Goal: Task Accomplishment & Management: Complete application form

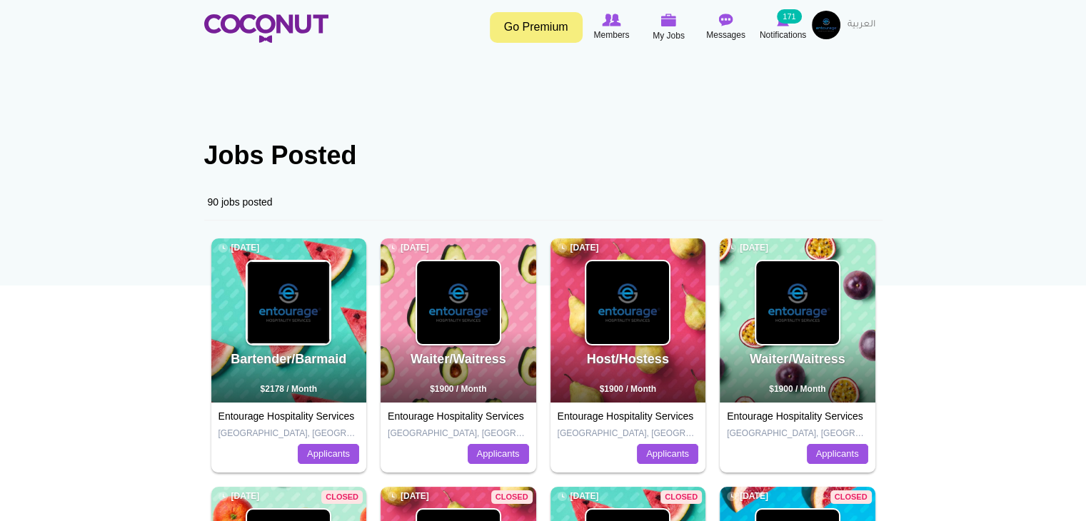
click at [322, 321] on img at bounding box center [288, 302] width 83 height 83
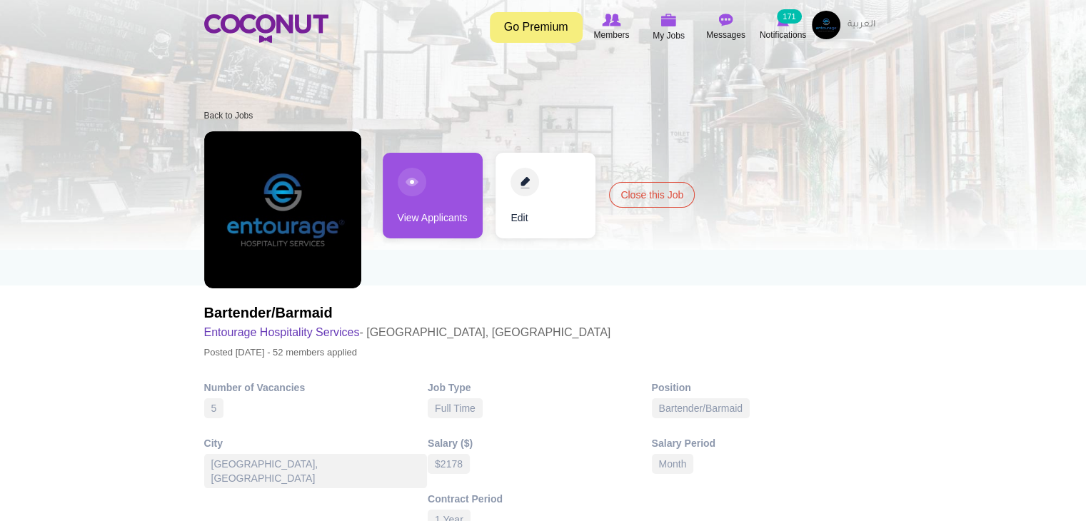
click at [428, 206] on link "View Applicants" at bounding box center [433, 196] width 100 height 86
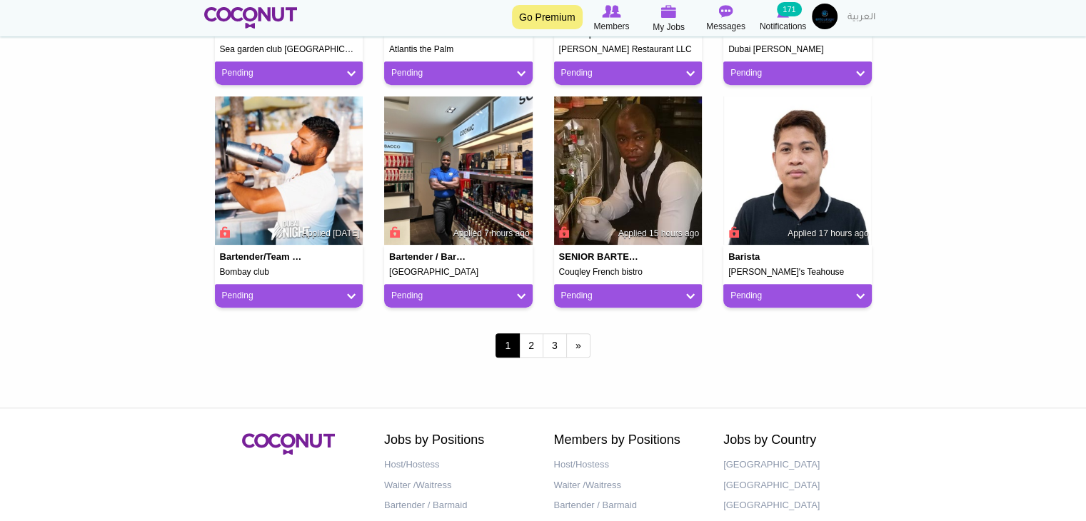
scroll to position [1214, 0]
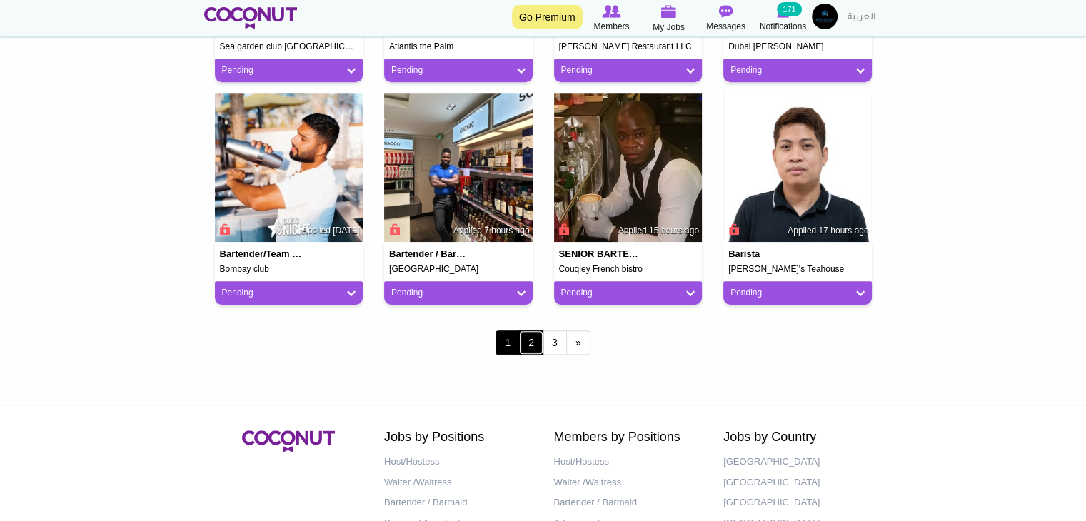
click at [524, 343] on link "2" at bounding box center [531, 343] width 24 height 24
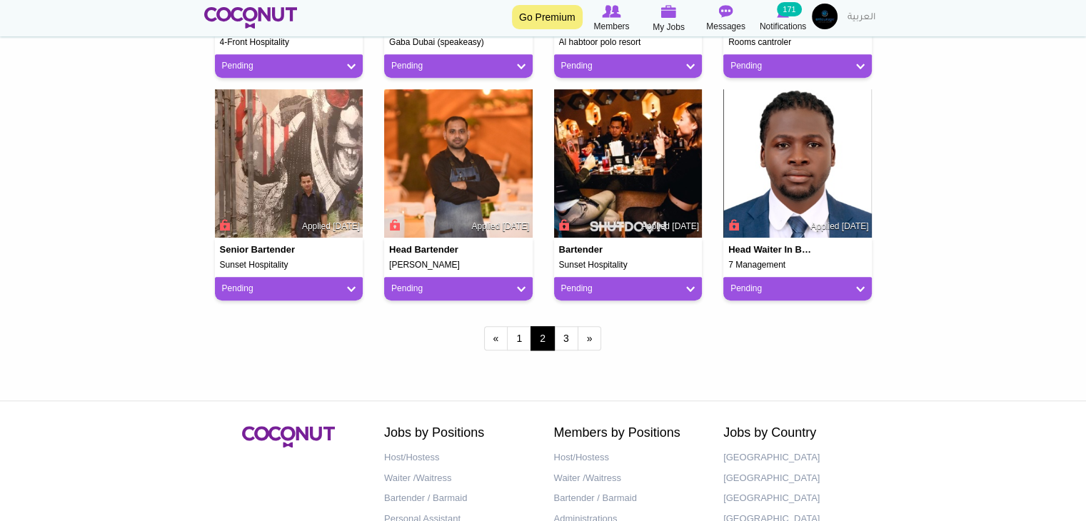
scroll to position [1285, 0]
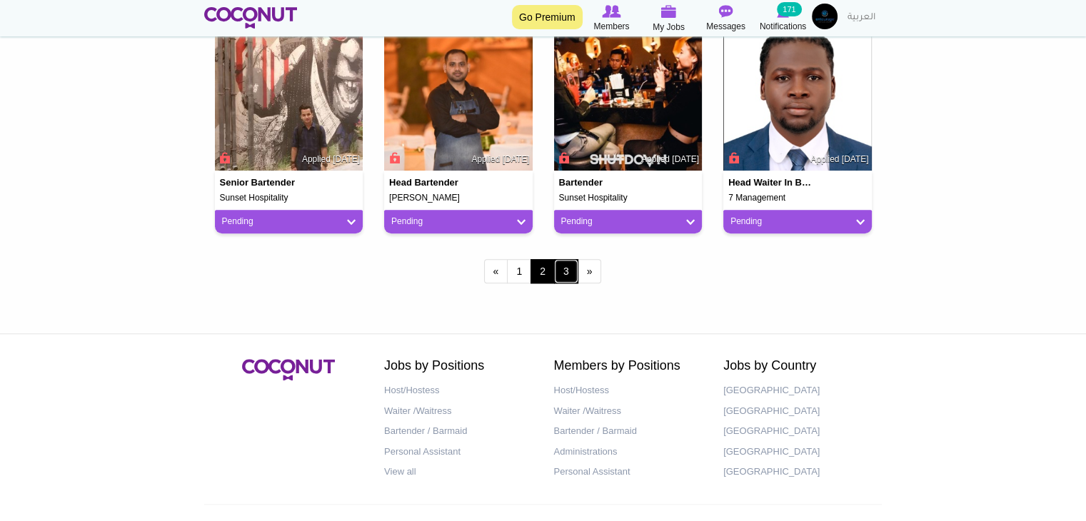
click at [566, 278] on link "3" at bounding box center [566, 271] width 24 height 24
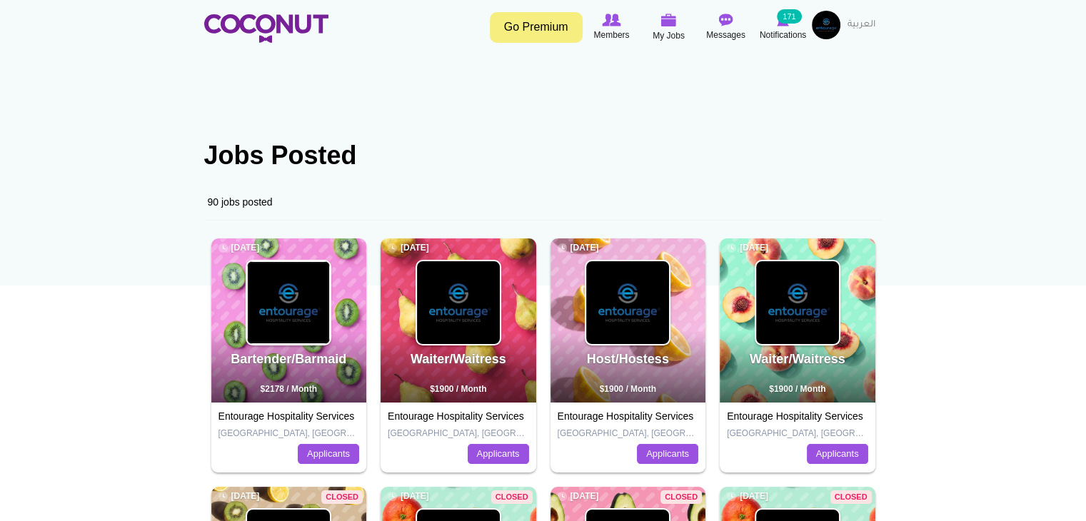
click at [320, 304] on img at bounding box center [288, 302] width 83 height 83
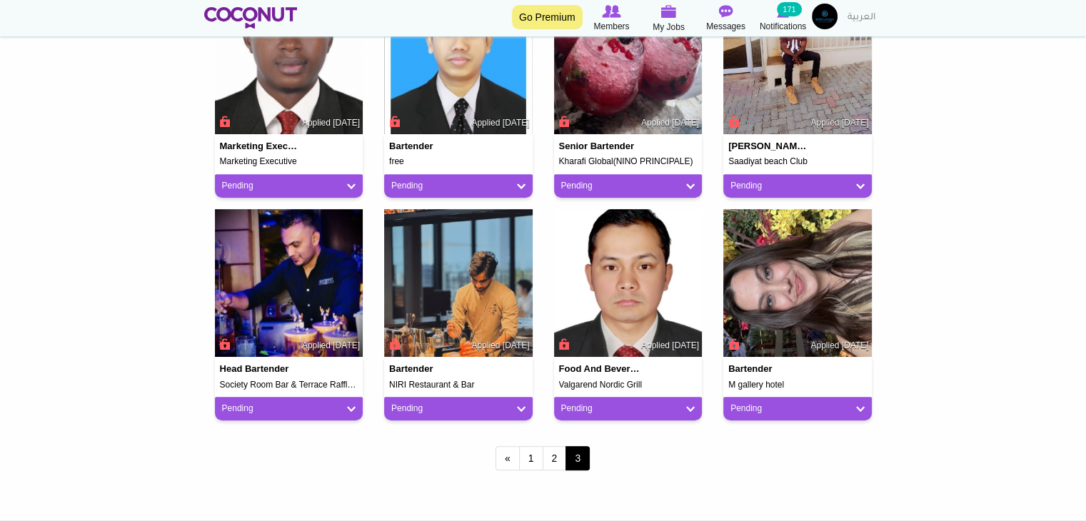
scroll to position [857, 0]
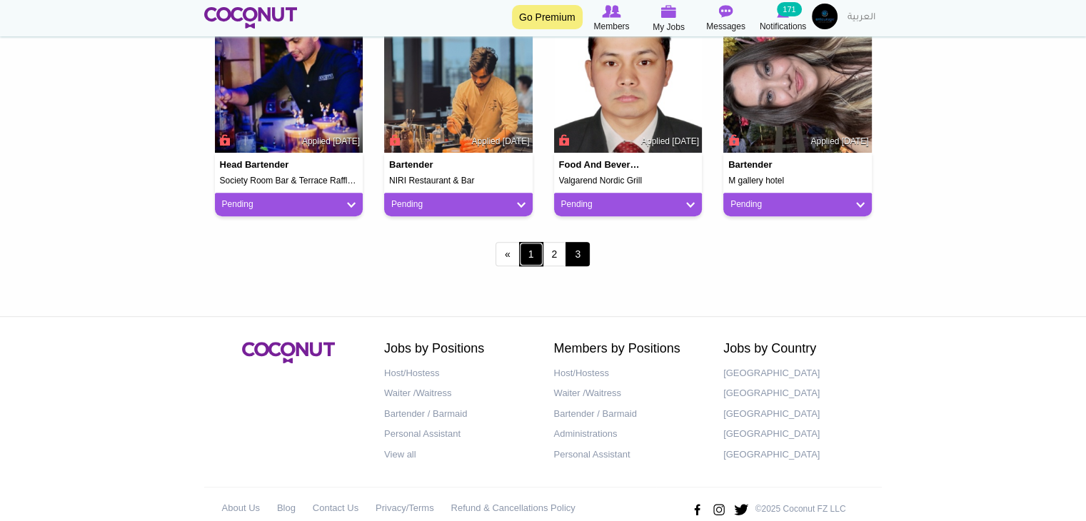
click at [528, 259] on link "1" at bounding box center [531, 254] width 24 height 24
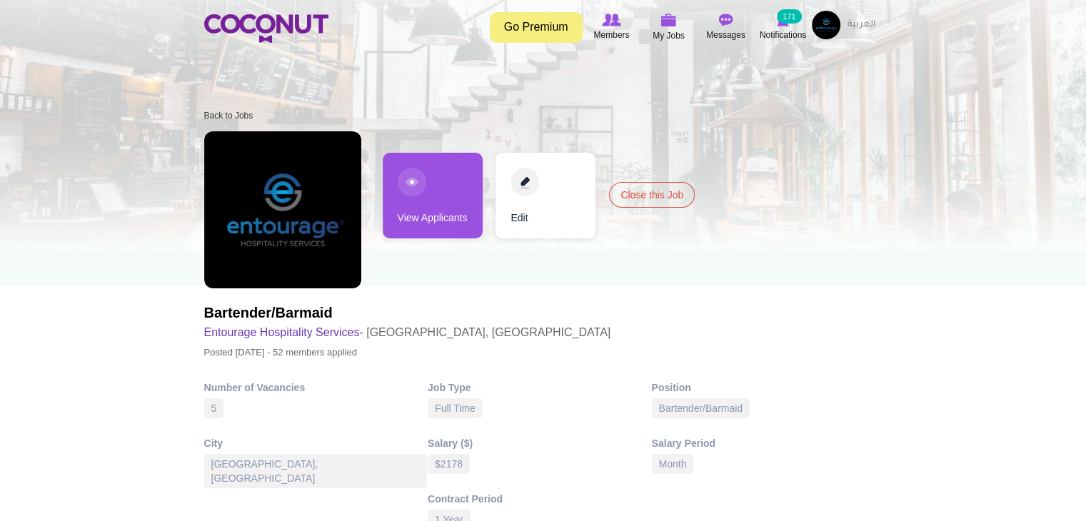
click at [822, 31] on img at bounding box center [826, 25] width 29 height 29
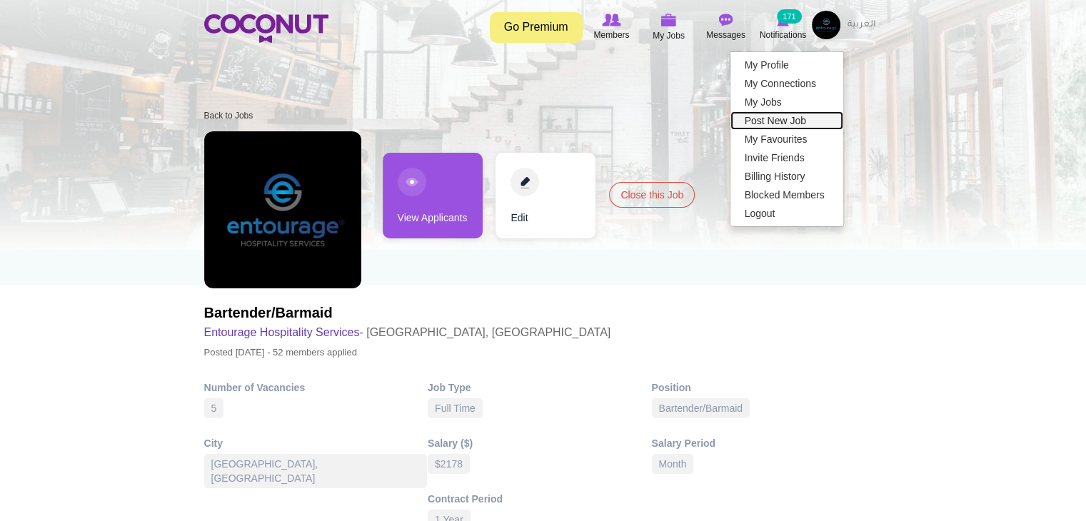
click at [795, 122] on link "Post New Job" at bounding box center [786, 120] width 113 height 19
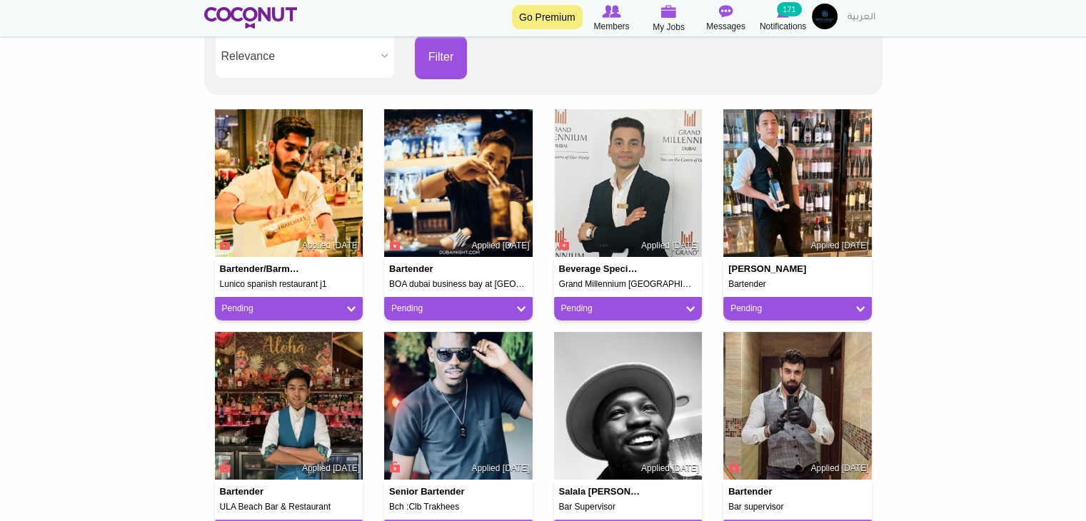
scroll to position [500, 0]
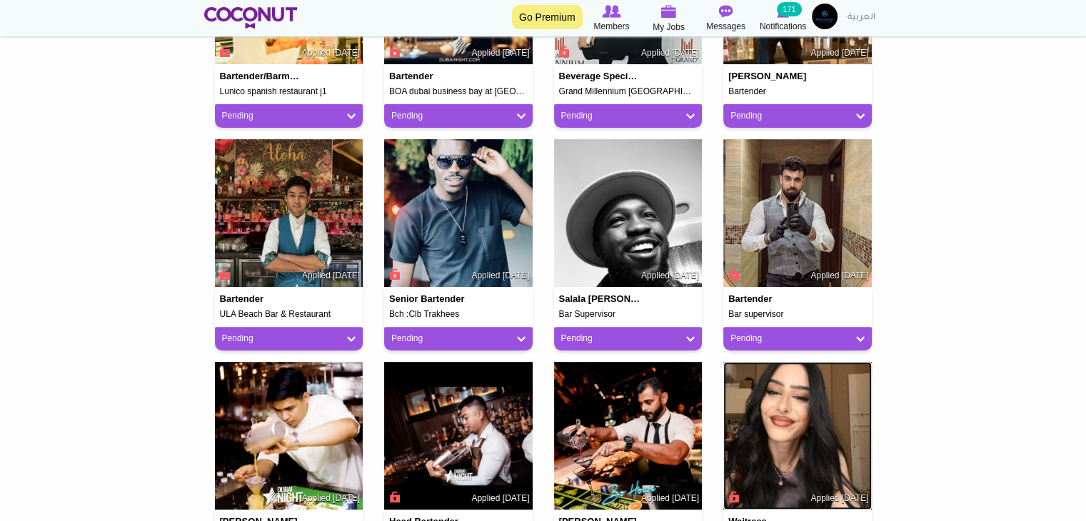
click at [750, 426] on img at bounding box center [797, 436] width 149 height 149
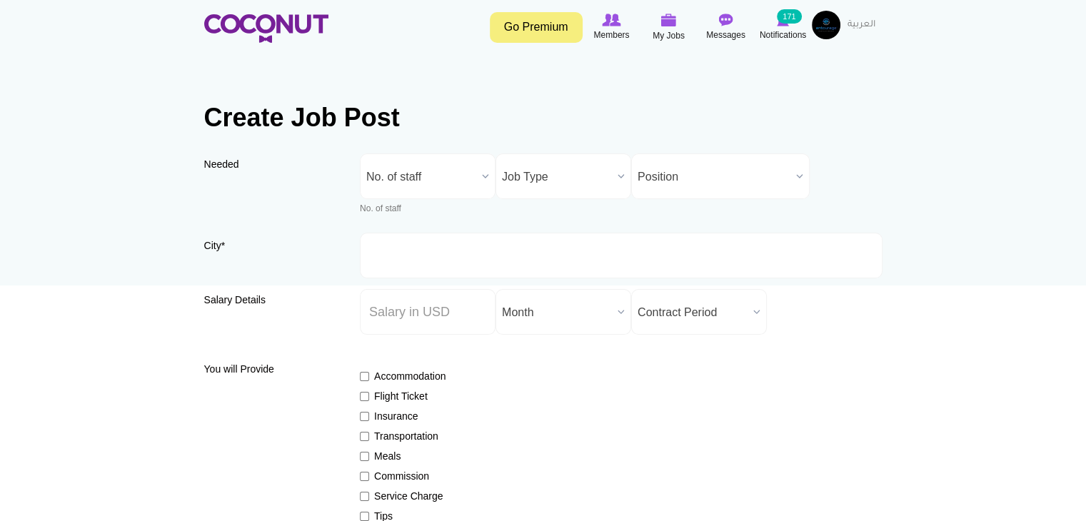
click at [440, 161] on span "No. of staff" at bounding box center [421, 177] width 110 height 46
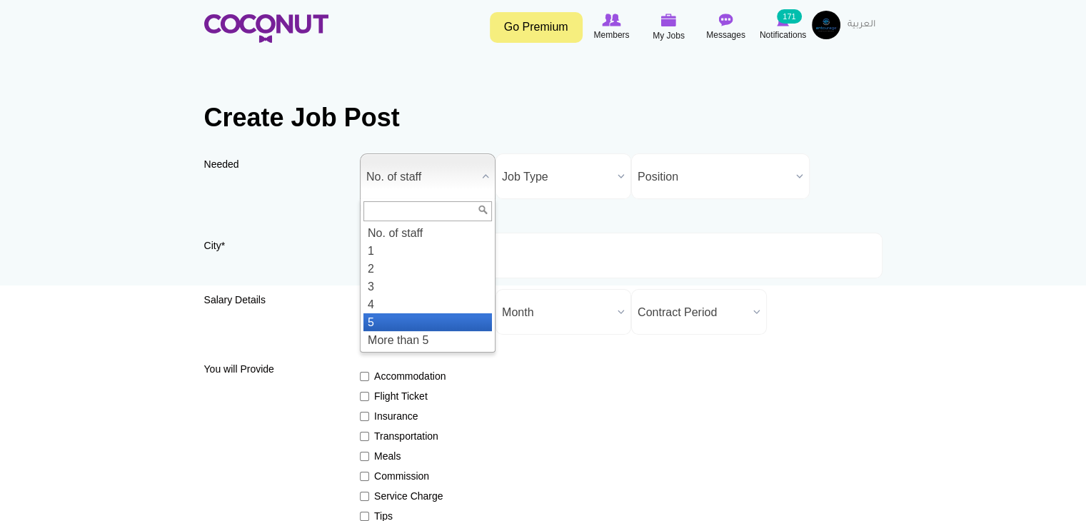
click at [421, 321] on li "5" at bounding box center [427, 322] width 129 height 18
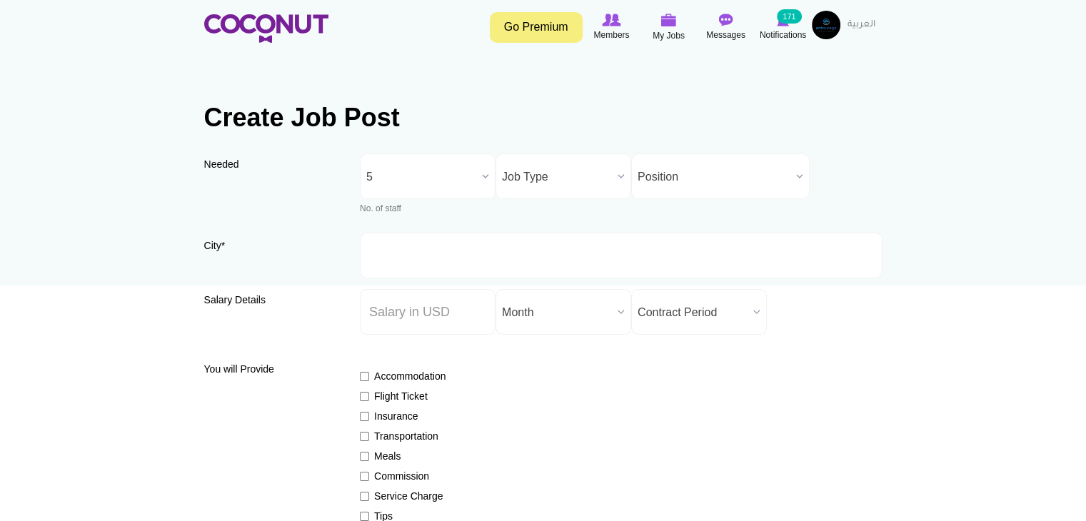
click at [545, 186] on span "Job Type" at bounding box center [557, 177] width 110 height 46
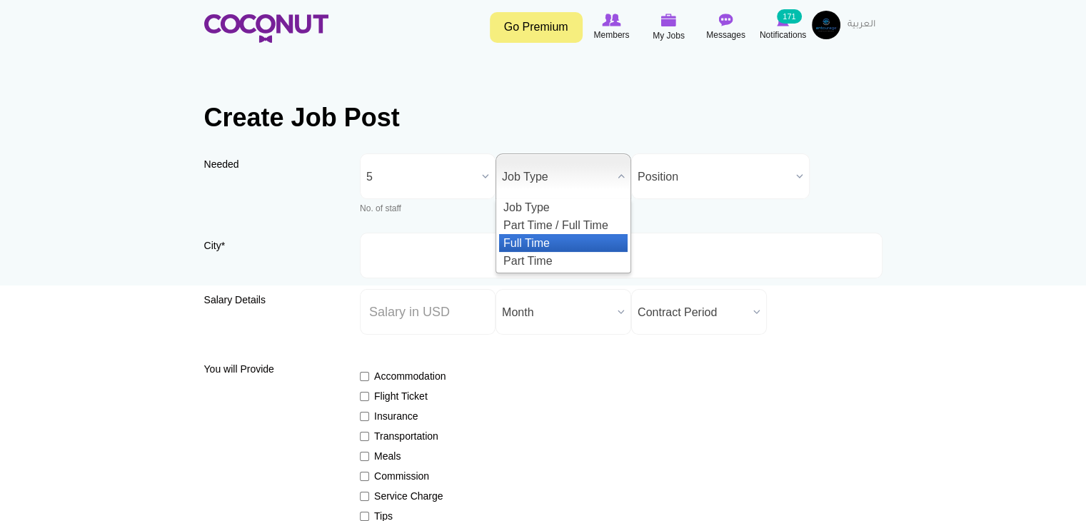
click at [543, 247] on li "Full Time" at bounding box center [563, 243] width 129 height 18
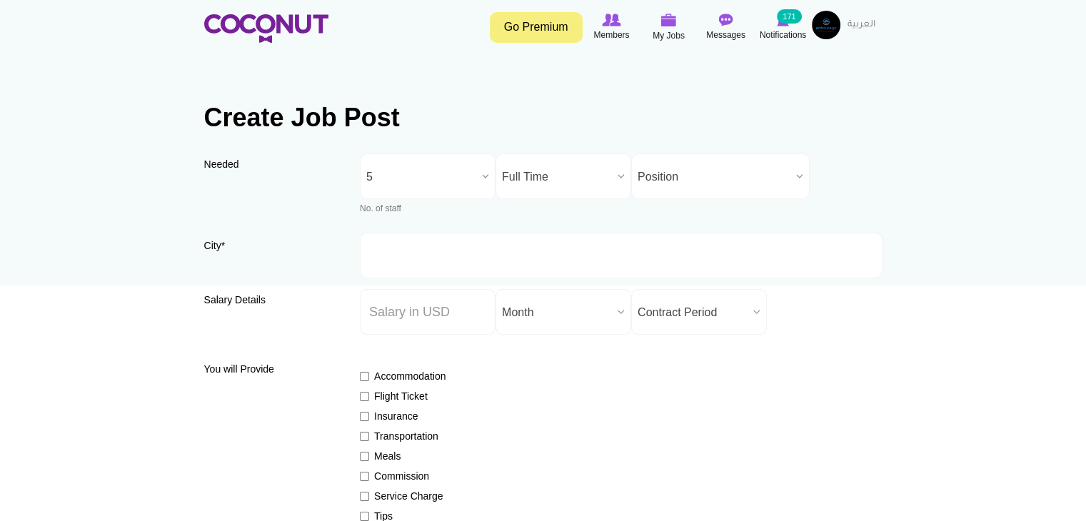
click at [657, 184] on span "Position" at bounding box center [714, 177] width 153 height 46
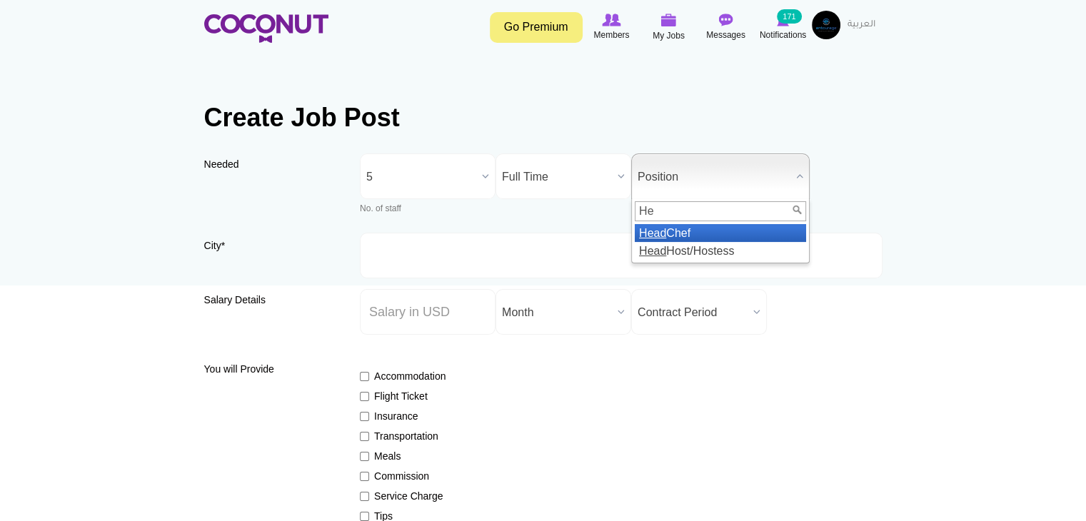
type input "H"
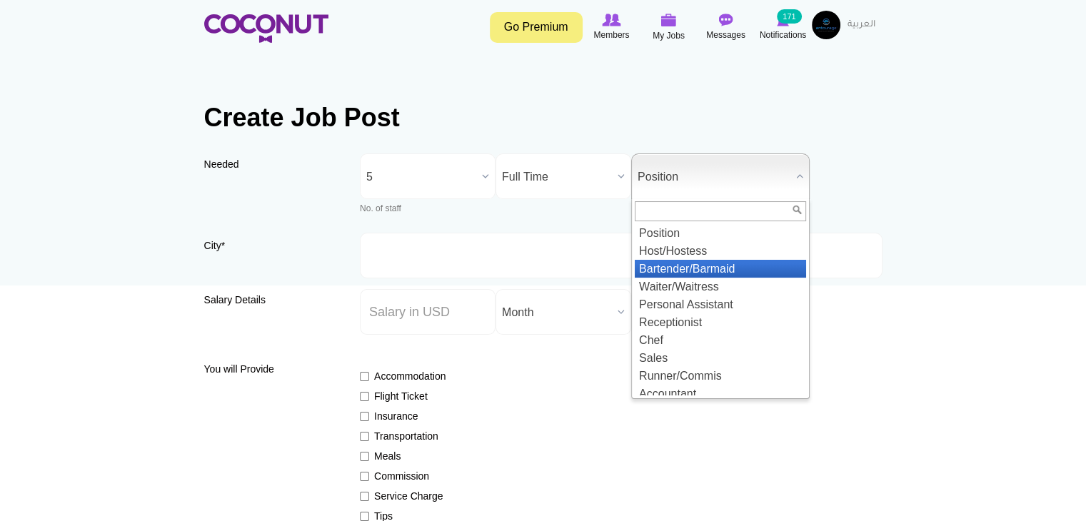
click at [660, 273] on li "Bartender/Barmaid" at bounding box center [720, 269] width 171 height 18
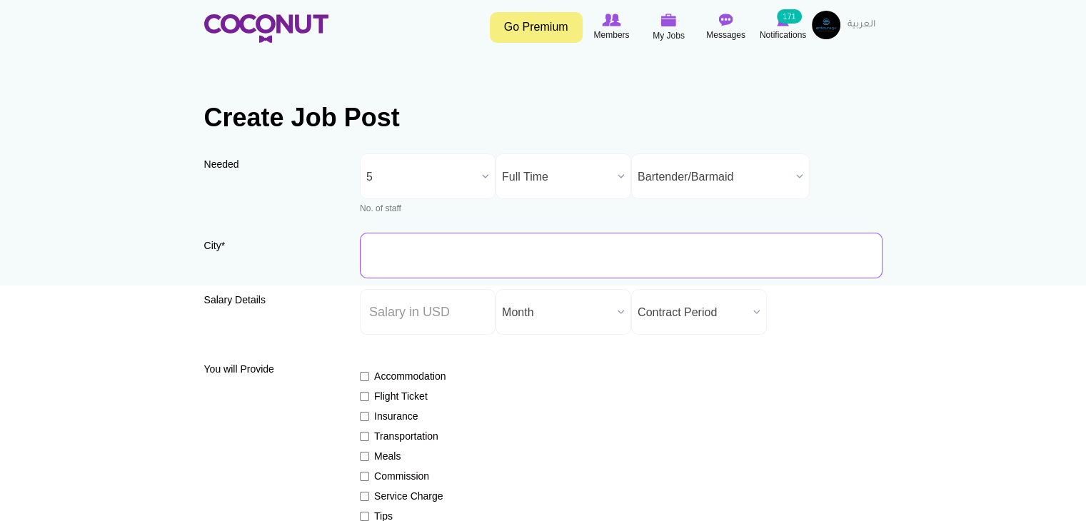
click at [475, 238] on input "City *" at bounding box center [621, 256] width 523 height 46
type input "[GEOGRAPHIC_DATA], [GEOGRAPHIC_DATA]"
click at [388, 246] on input "City *" at bounding box center [621, 256] width 523 height 46
type input "[GEOGRAPHIC_DATA], [GEOGRAPHIC_DATA]"
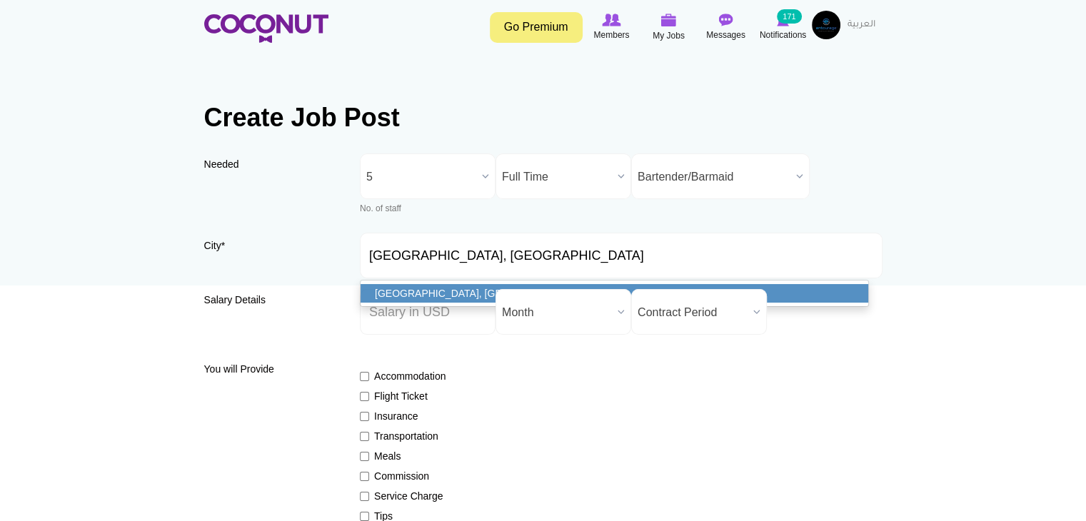
click at [456, 298] on link "[GEOGRAPHIC_DATA], [GEOGRAPHIC_DATA]" at bounding box center [615, 293] width 508 height 19
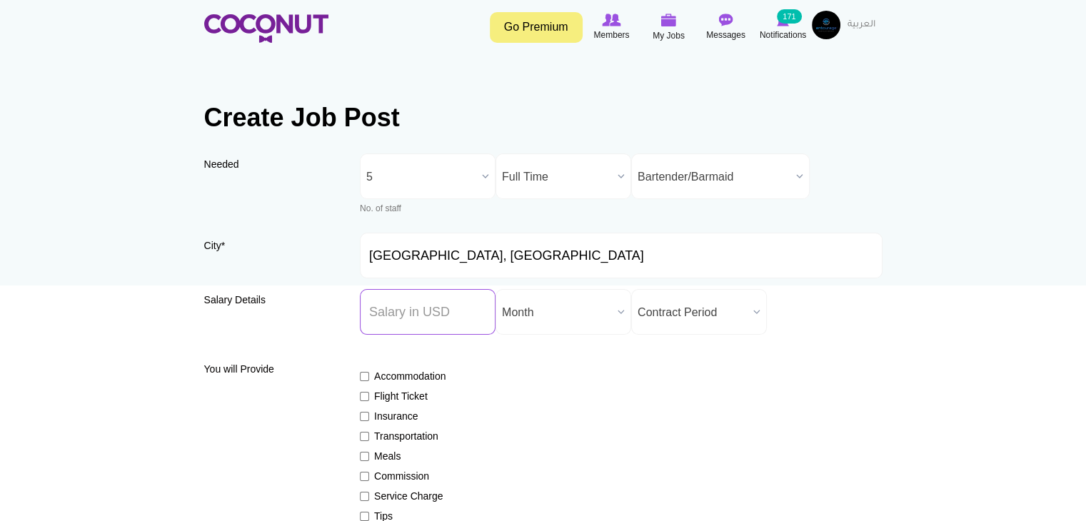
click at [419, 324] on input "Salary ($) *" at bounding box center [428, 312] width 136 height 46
paste input "2,722"
click at [540, 310] on span "Month" at bounding box center [557, 313] width 110 height 46
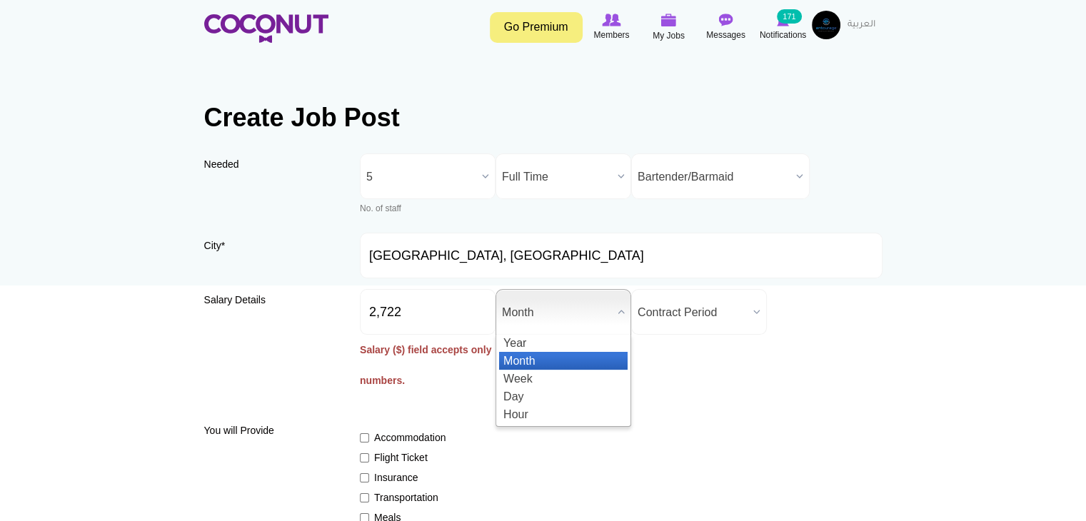
click at [547, 359] on li "Month" at bounding box center [563, 361] width 129 height 18
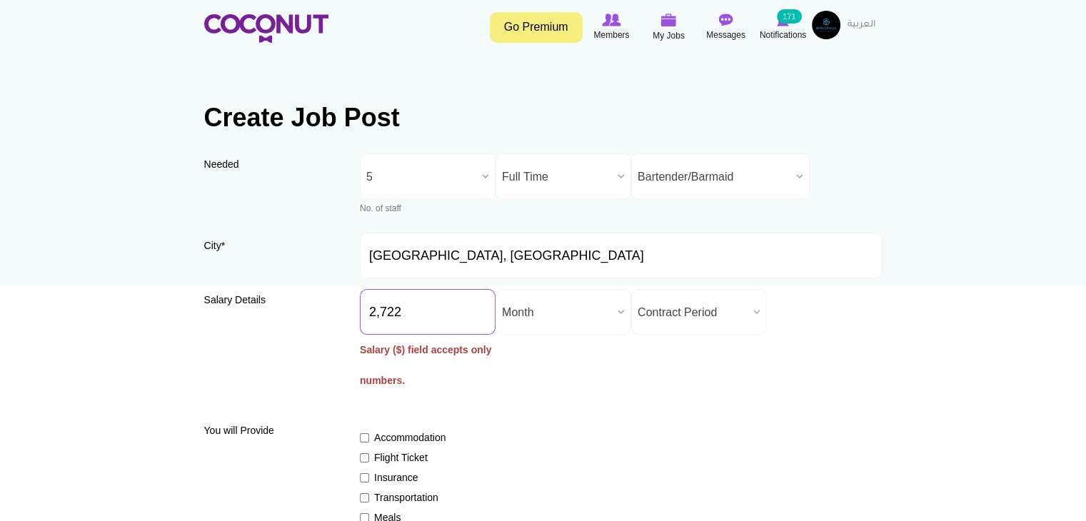
click at [382, 311] on input "2,722" at bounding box center [428, 312] width 136 height 46
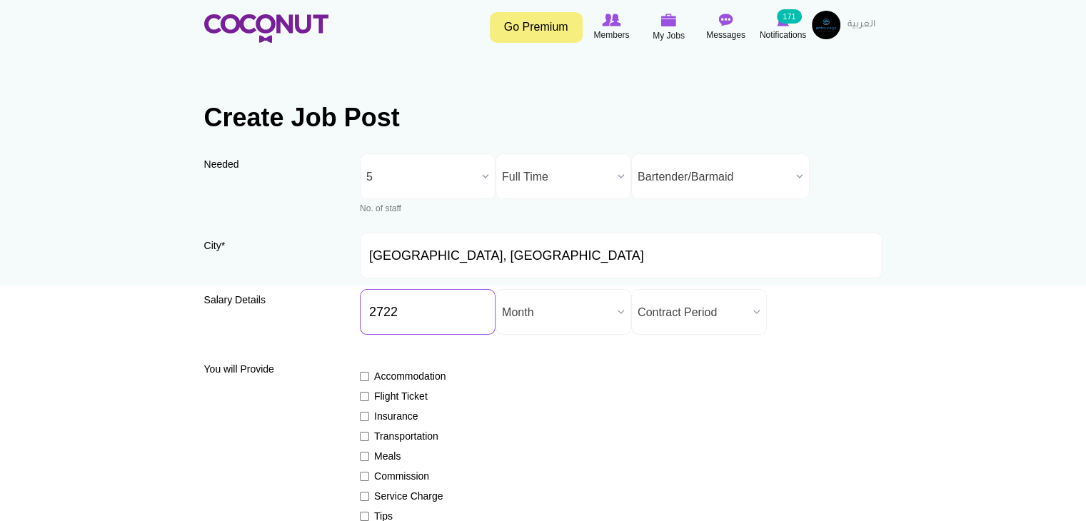
type input "2722"
click at [693, 307] on span "Contract Period" at bounding box center [693, 313] width 110 height 46
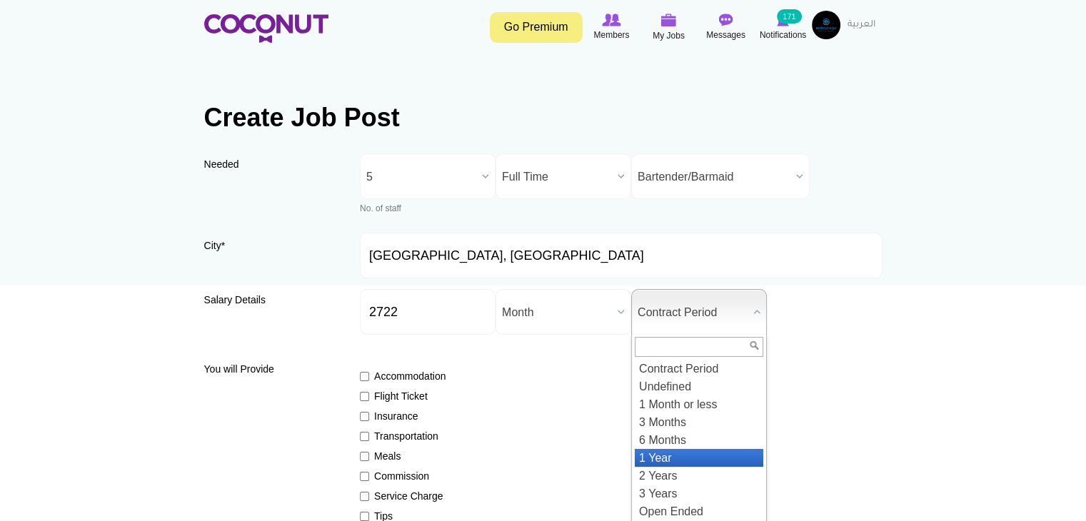
click at [656, 460] on li "1 Year" at bounding box center [699, 458] width 129 height 18
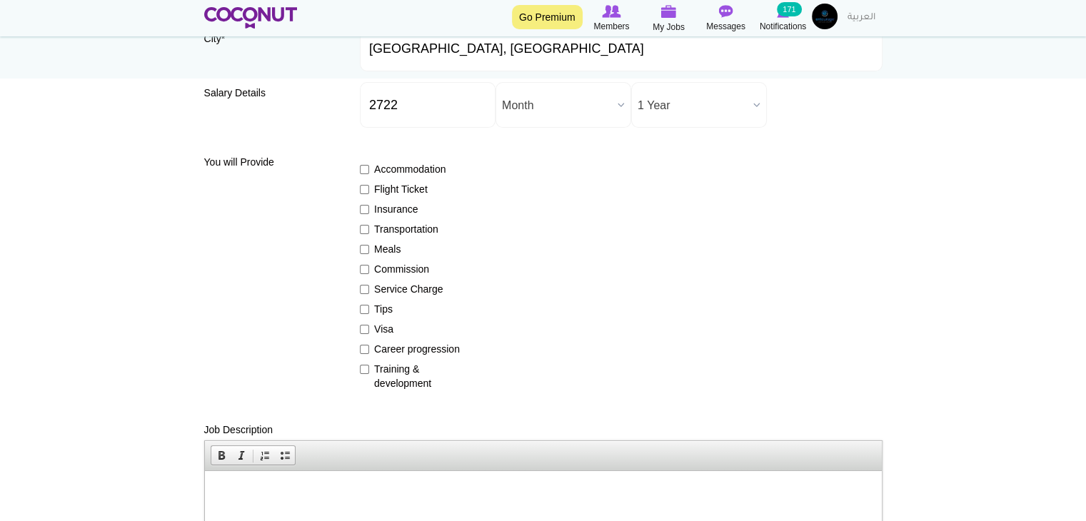
scroll to position [214, 0]
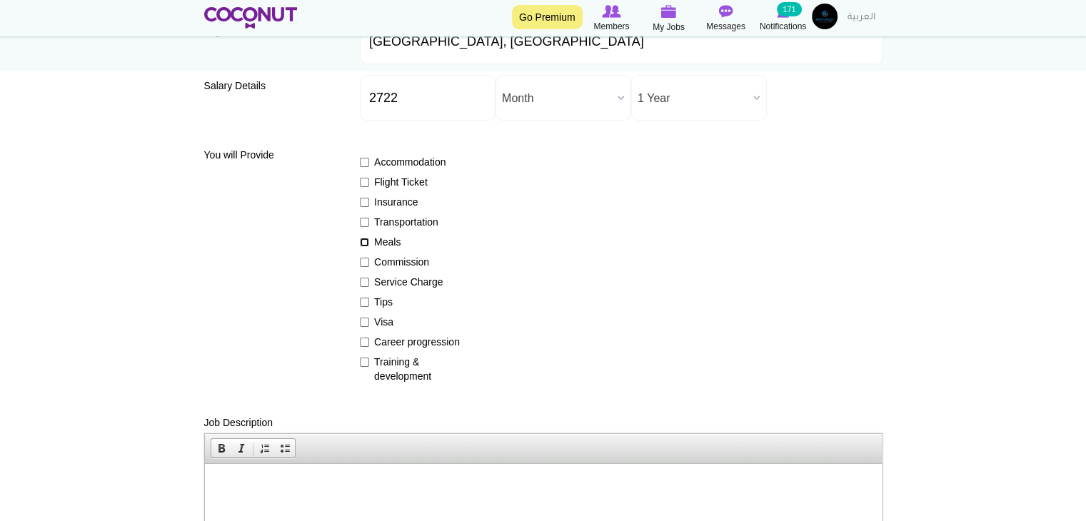
click at [363, 242] on input "Meals" at bounding box center [364, 242] width 9 height 9
checkbox input "true"
click at [363, 286] on input "Service Charge" at bounding box center [364, 282] width 9 height 9
checkbox input "true"
click at [363, 298] on input "Tips" at bounding box center [364, 302] width 9 height 9
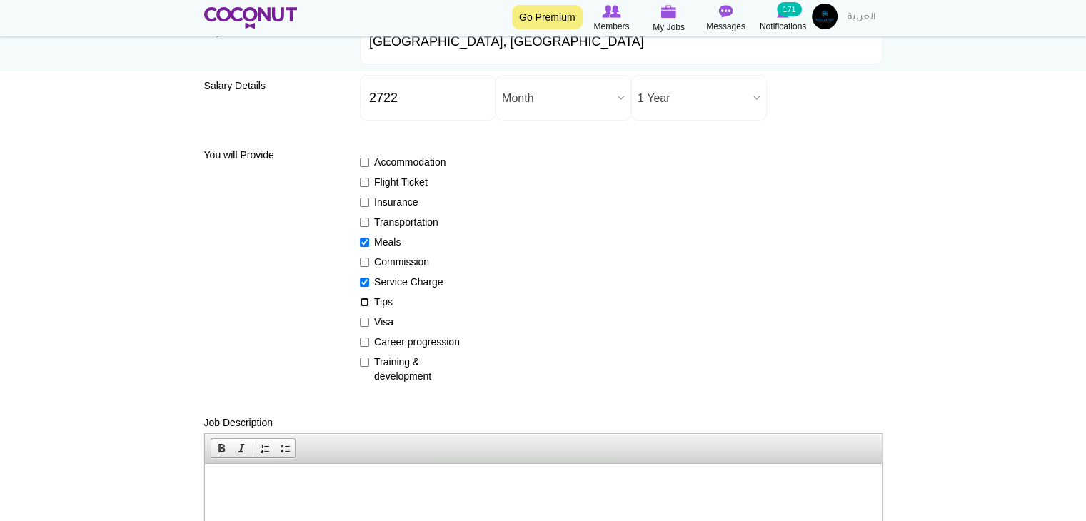
checkbox input "true"
click at [366, 281] on input "Service Charge" at bounding box center [364, 282] width 9 height 9
checkbox input "false"
click at [363, 343] on input "Career progression" at bounding box center [364, 342] width 9 height 9
checkbox input "true"
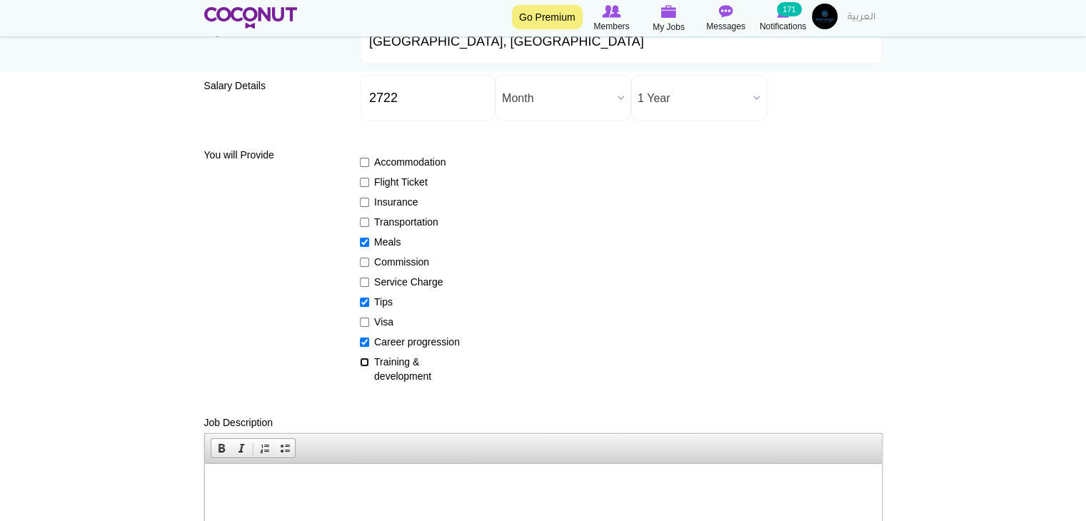
click at [365, 362] on input "Training & development" at bounding box center [364, 362] width 9 height 9
checkbox input "true"
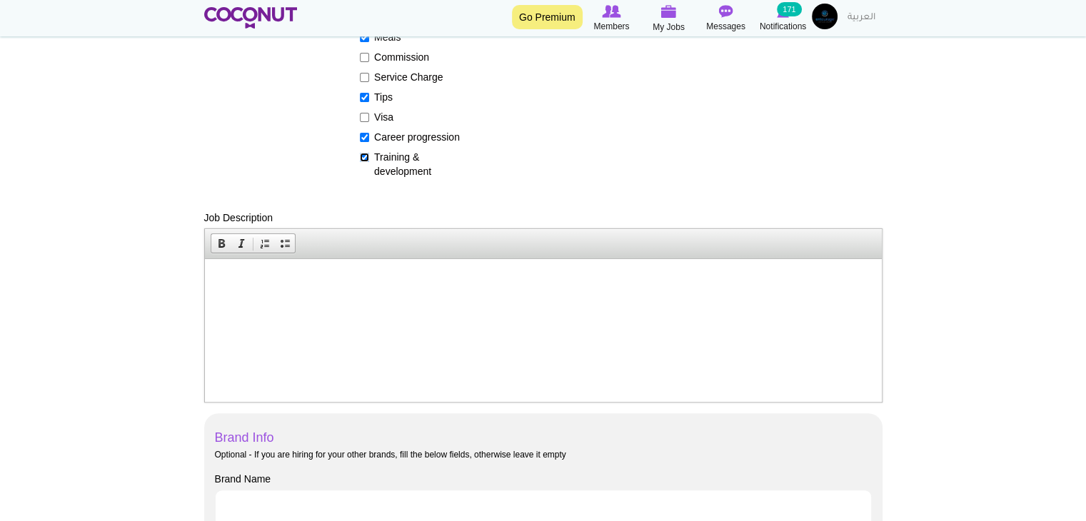
scroll to position [428, 0]
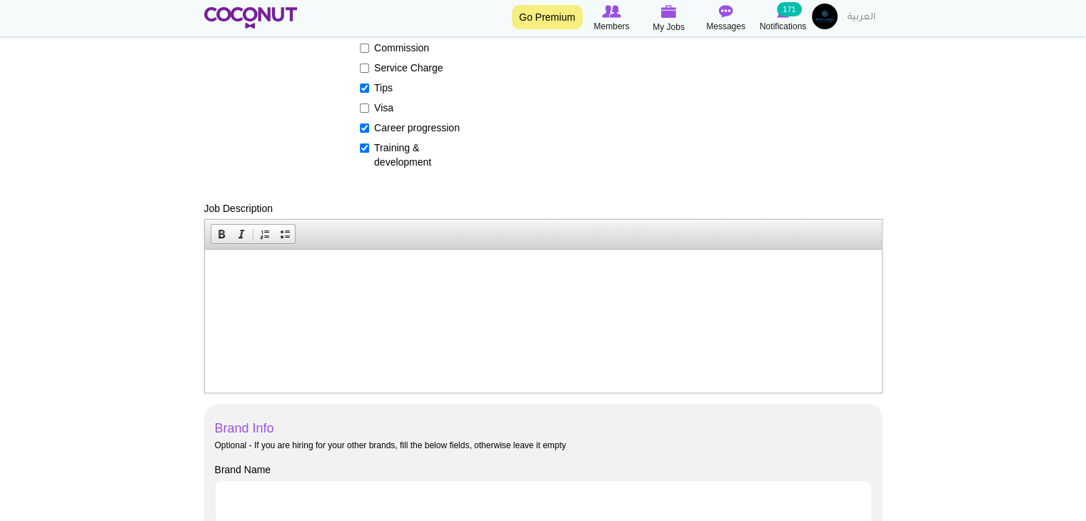
click at [371, 249] on html at bounding box center [542, 271] width 677 height 44
click at [371, 268] on p at bounding box center [542, 270] width 648 height 15
click at [230, 273] on p "Urently hiring" at bounding box center [542, 270] width 648 height 15
drag, startPoint x: 259, startPoint y: 306, endPoint x: 250, endPoint y: 299, distance: 11.7
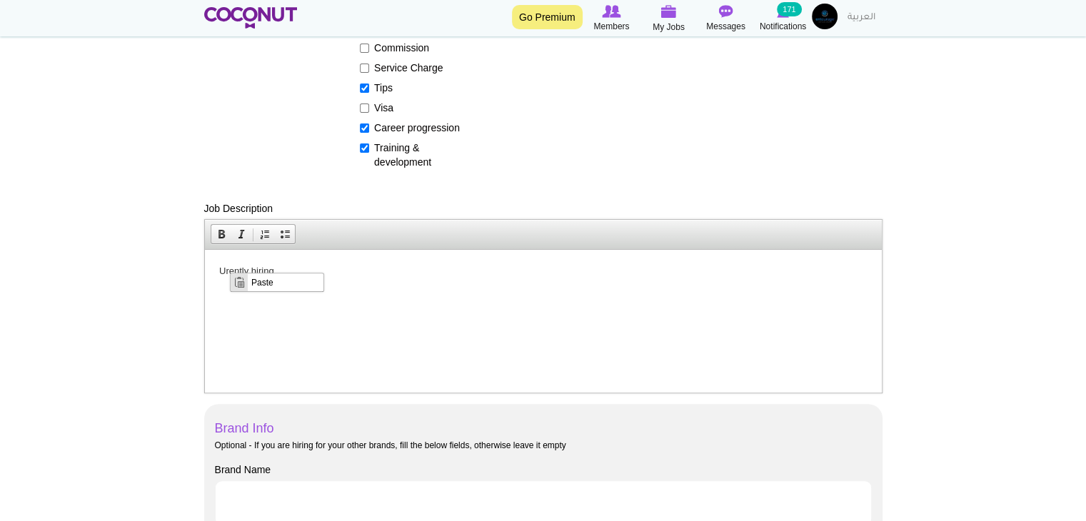
click at [259, 293] on html "Urently hiring" at bounding box center [542, 271] width 677 height 44
click at [235, 269] on p "Urently hiring" at bounding box center [542, 270] width 648 height 15
click at [348, 276] on p "Urgently hiring" at bounding box center [542, 270] width 648 height 15
click at [281, 269] on p "Urgently hiring HEAD BARTENDERS" at bounding box center [542, 270] width 648 height 15
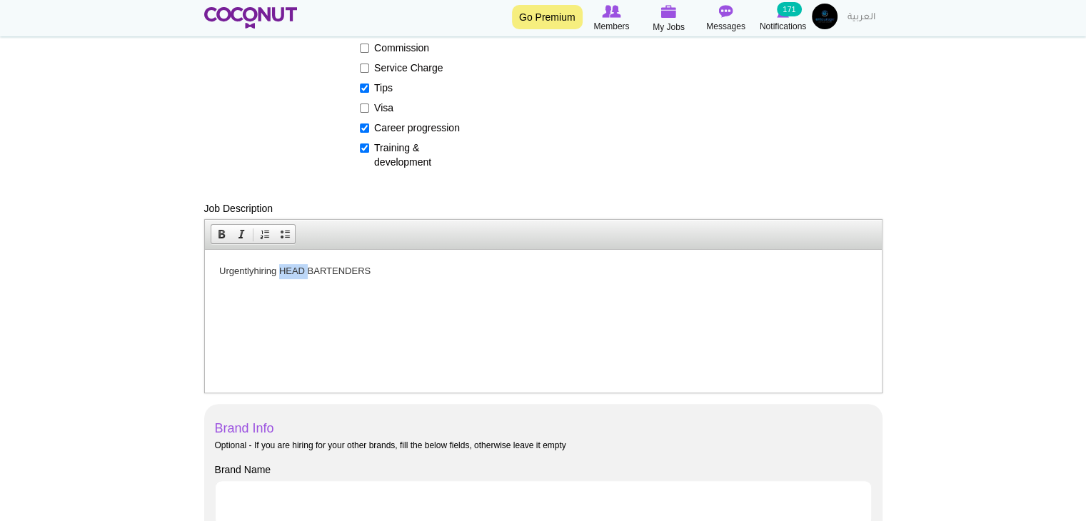
click at [281, 269] on p "Urgently hiring HEAD BARTENDERS" at bounding box center [542, 270] width 648 height 15
click at [216, 231] on span at bounding box center [221, 233] width 11 height 11
click at [418, 273] on p "Urgently hiring HEAD BARTENDERS" at bounding box center [542, 270] width 648 height 15
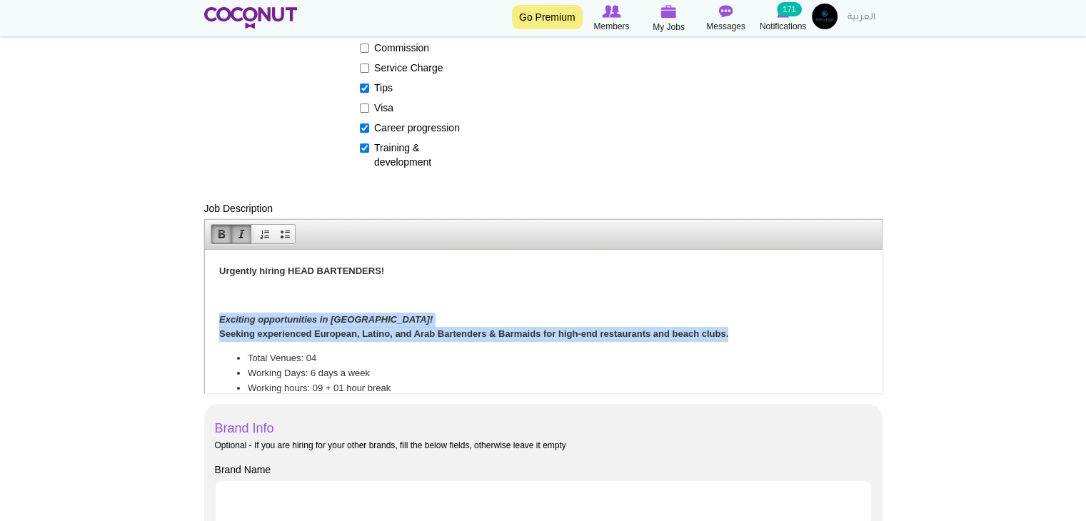
drag, startPoint x: 735, startPoint y: 333, endPoint x: 218, endPoint y: 303, distance: 517.8
click at [218, 303] on body "Urgently hiring HEAD BARTENDERS! Exciting opportunities in Dubai! Seeking exper…" at bounding box center [542, 380] width 648 height 234
click at [299, 326] on p "Exciting opportunities in Dubai! Seeking experienced European, Latino, and Arab…" at bounding box center [542, 327] width 648 height 30
drag, startPoint x: 555, startPoint y: 334, endPoint x: 407, endPoint y: 542, distance: 255.4
click at [204, 298] on html "Urgently hiring HEAD BARTENDERS! Exciting opportunities in Dubai! Seeking exper…" at bounding box center [542, 380] width 677 height 263
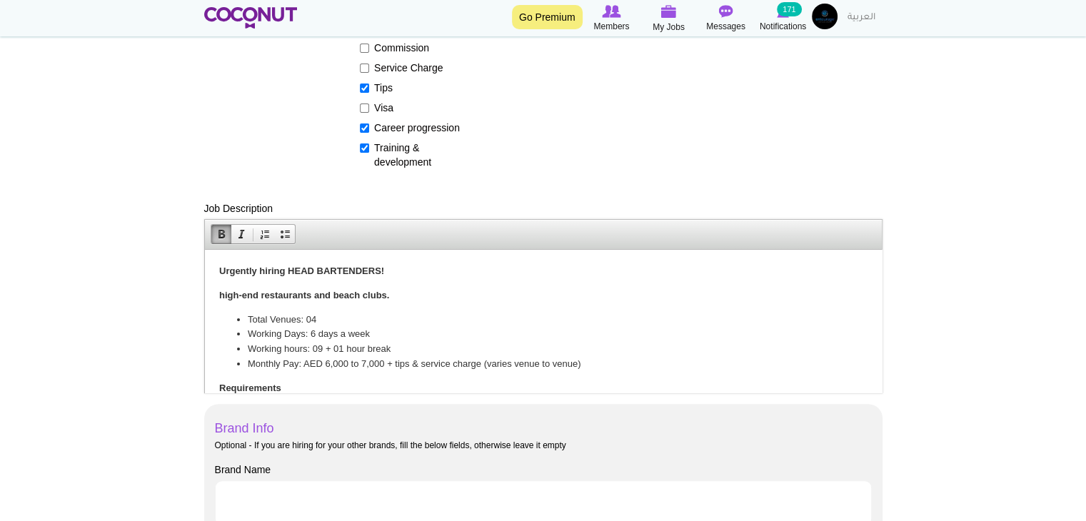
drag, startPoint x: 215, startPoint y: 293, endPoint x: 413, endPoint y: 296, distance: 198.5
click at [425, 300] on html "Urgently hiring HEAD BARTENDERS! high-end restaurants and beach clubs. Total Ve…" at bounding box center [542, 360] width 677 height 223
click at [223, 233] on span at bounding box center [221, 233] width 11 height 11
drag, startPoint x: 303, startPoint y: 320, endPoint x: 339, endPoint y: 318, distance: 36.5
click at [339, 318] on li "Total Venues: 04" at bounding box center [542, 319] width 591 height 15
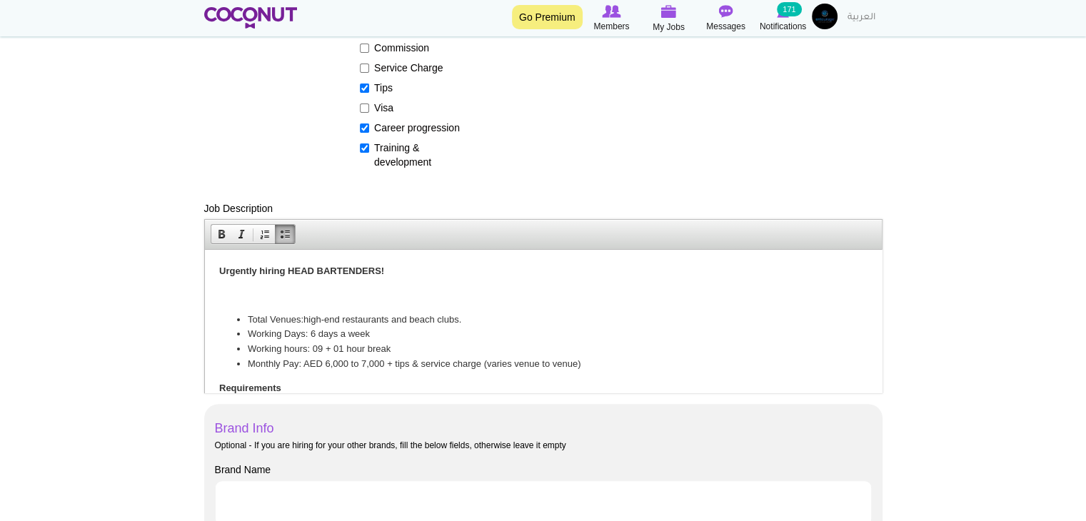
click at [302, 319] on li "Total Venues: high-end restaurants and beach clubs." at bounding box center [542, 319] width 591 height 15
click at [259, 301] on p "​" at bounding box center [542, 295] width 648 height 15
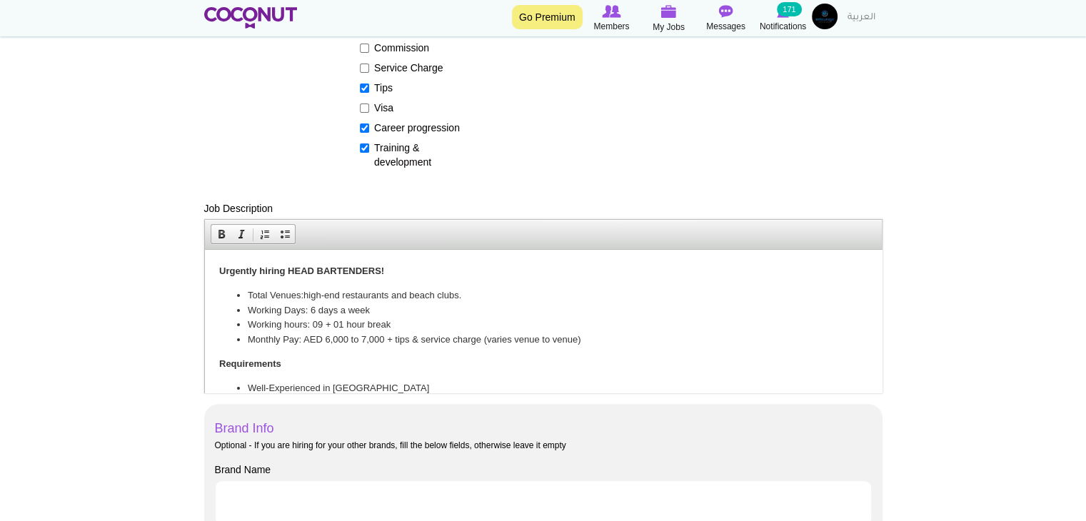
click at [488, 263] on p "Urgently hiring HEAD BARTENDERS!" at bounding box center [542, 270] width 648 height 15
drag, startPoint x: 305, startPoint y: 294, endPoint x: 490, endPoint y: 297, distance: 185.7
click at [490, 297] on li "Total Venues: high-end restaurants and beach clubs." at bounding box center [542, 295] width 591 height 15
click at [258, 295] on li "Total Venues: DIFC" at bounding box center [542, 295] width 591 height 15
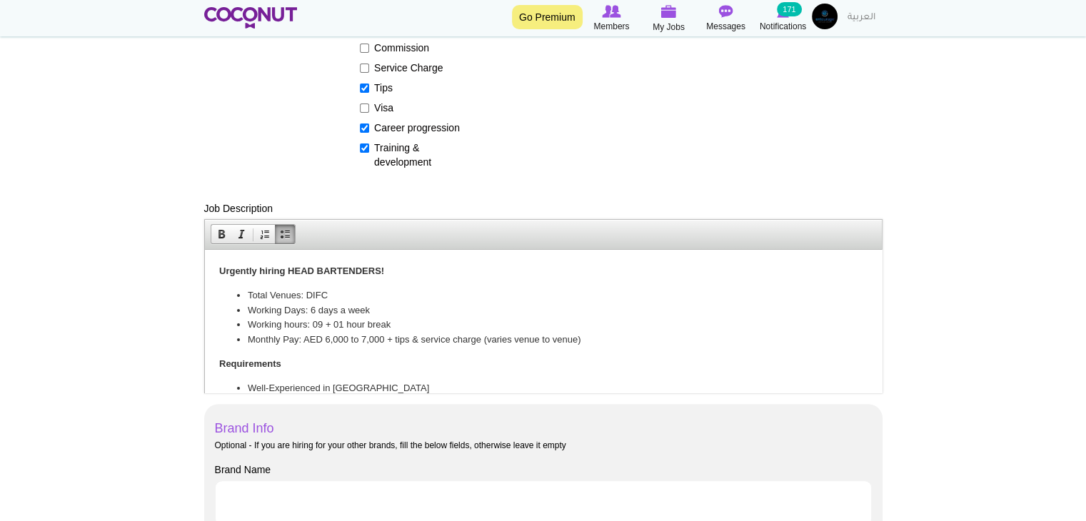
click at [306, 292] on li "Total Venues: DIFC" at bounding box center [542, 295] width 591 height 15
click at [269, 297] on li "Total Venues: DIFC" at bounding box center [542, 295] width 591 height 15
click at [378, 291] on li "Venues: DIFC" at bounding box center [542, 295] width 591 height 15
click at [326, 340] on li "Monthly Pay: AED 6,000 to 7,000 + tips & service charge (varies venue to venue)" at bounding box center [542, 339] width 591 height 15
drag, startPoint x: 323, startPoint y: 341, endPoint x: 383, endPoint y: 341, distance: 60.0
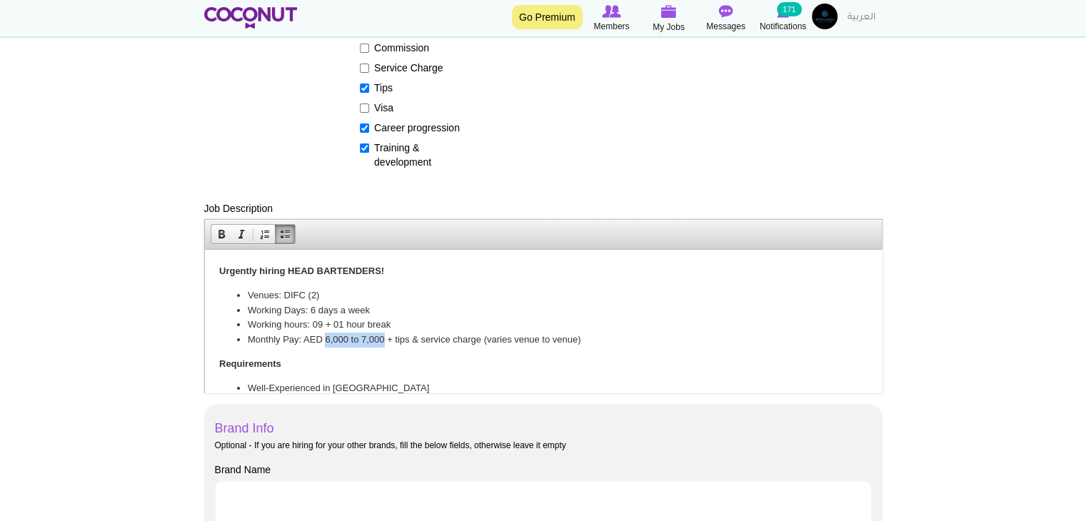
click at [383, 341] on li "Monthly Pay: AED 6,000 to 7,000 + tips & service charge (varies venue to venue)" at bounding box center [542, 339] width 591 height 15
drag, startPoint x: 382, startPoint y: 342, endPoint x: 576, endPoint y: 343, distance: 194.2
click at [576, 343] on li "Monthly Pay: AED 10,000 + tips & service charge (varies venue to venue)" at bounding box center [542, 339] width 591 height 15
click at [383, 338] on li "Monthly Pay: AED 10,000 + tips (4,000 AED)" at bounding box center [542, 339] width 591 height 15
click at [445, 336] on li "Monthly Pay: AED 10,000 + tips (AED 4,000 AED)" at bounding box center [542, 339] width 591 height 15
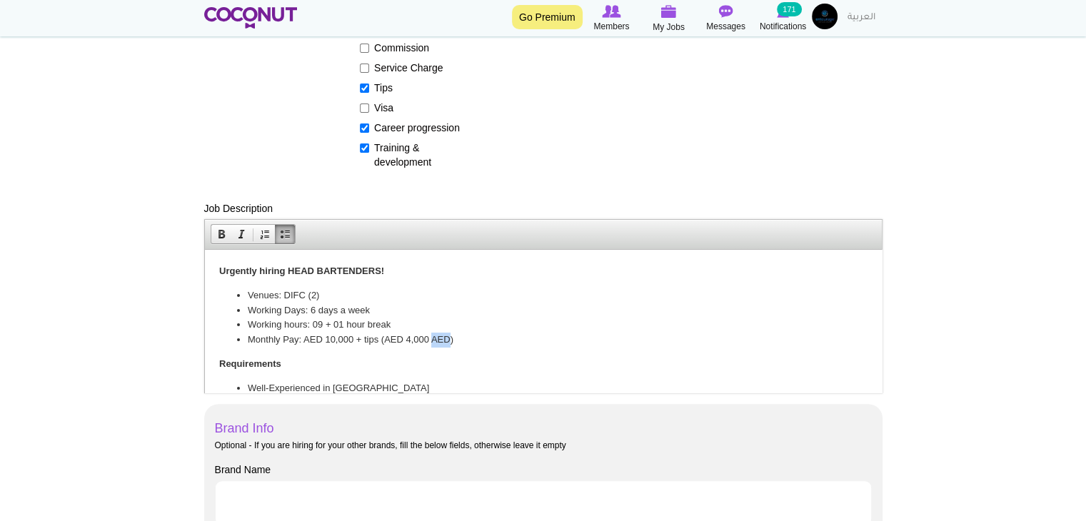
click at [445, 336] on li "Monthly Pay: AED 10,000 + tips (AED 4,000 AED)" at bounding box center [542, 339] width 591 height 15
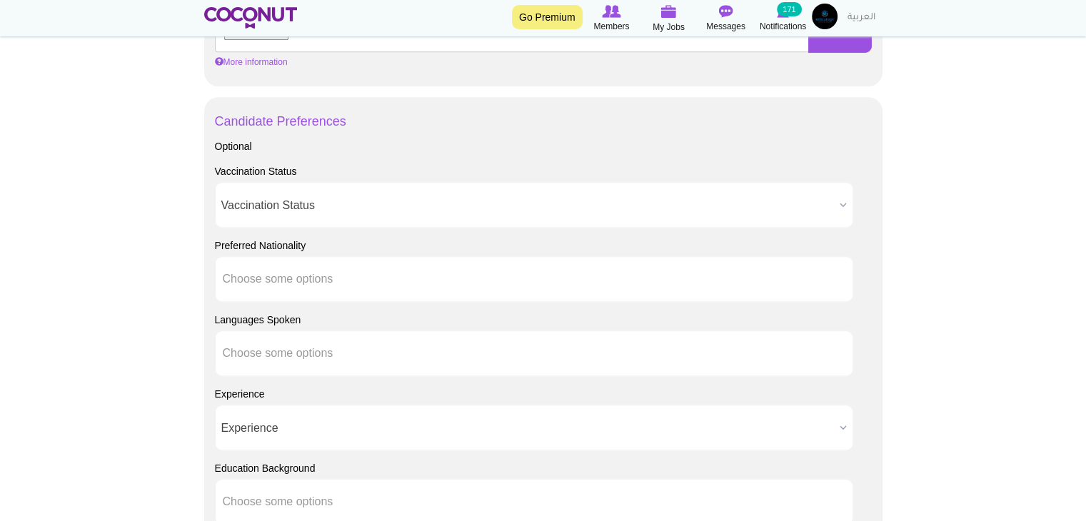
scroll to position [1000, 0]
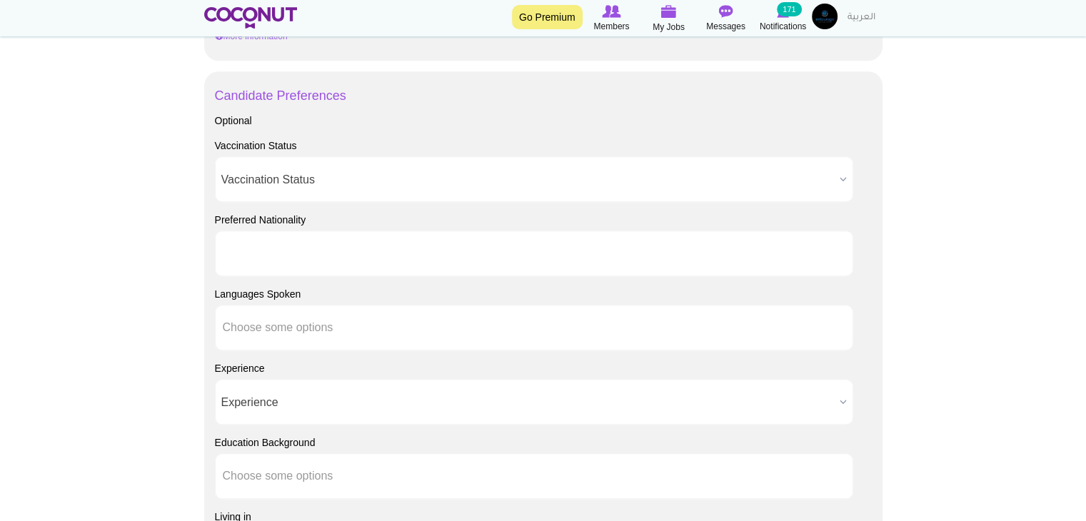
click at [372, 255] on ul at bounding box center [534, 254] width 638 height 46
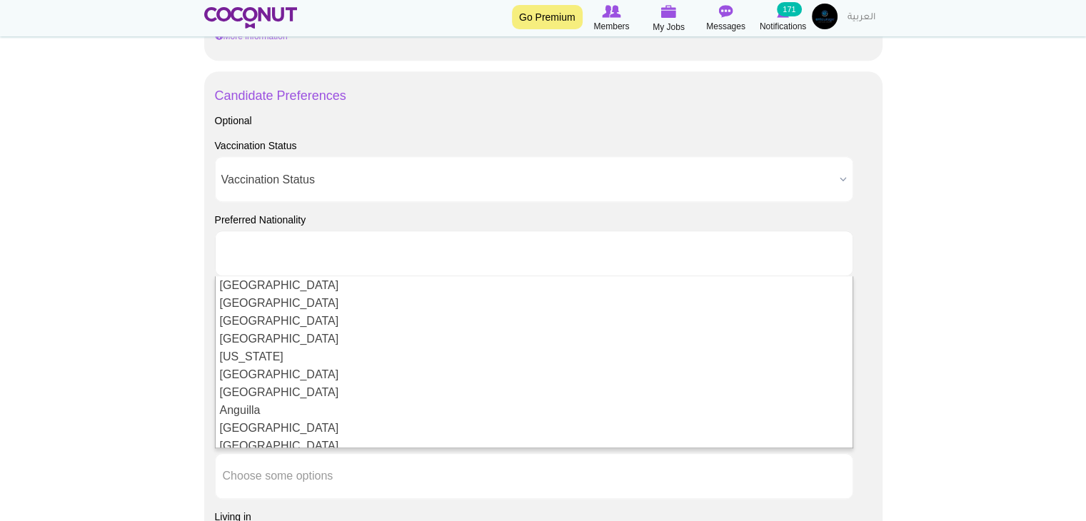
click at [139, 278] on body "Toggle navigation Go Premium Members My Jobs Post a Job Messages Notifications …" at bounding box center [543, 24] width 1086 height 2049
type input "Choose some options"
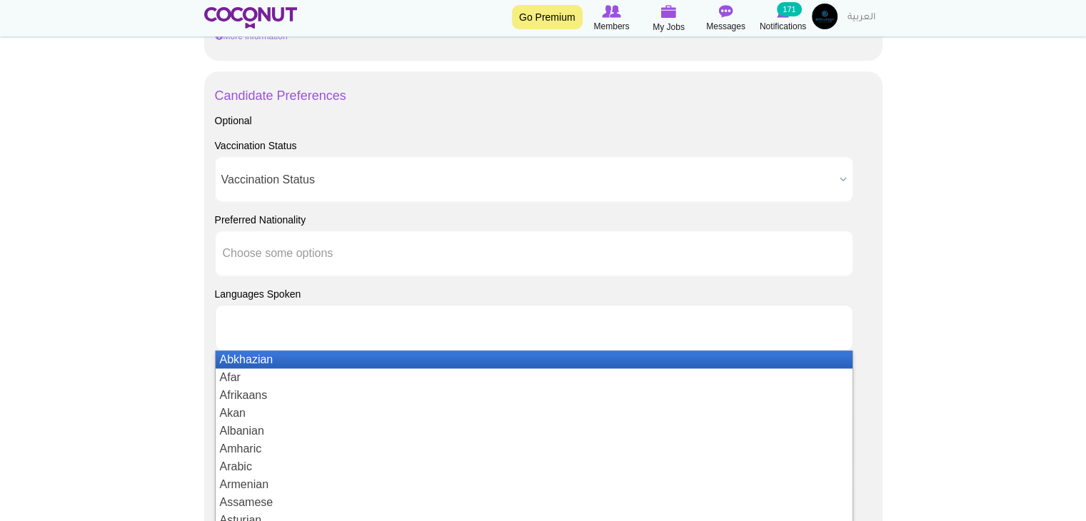
click at [303, 334] on li at bounding box center [287, 328] width 129 height 30
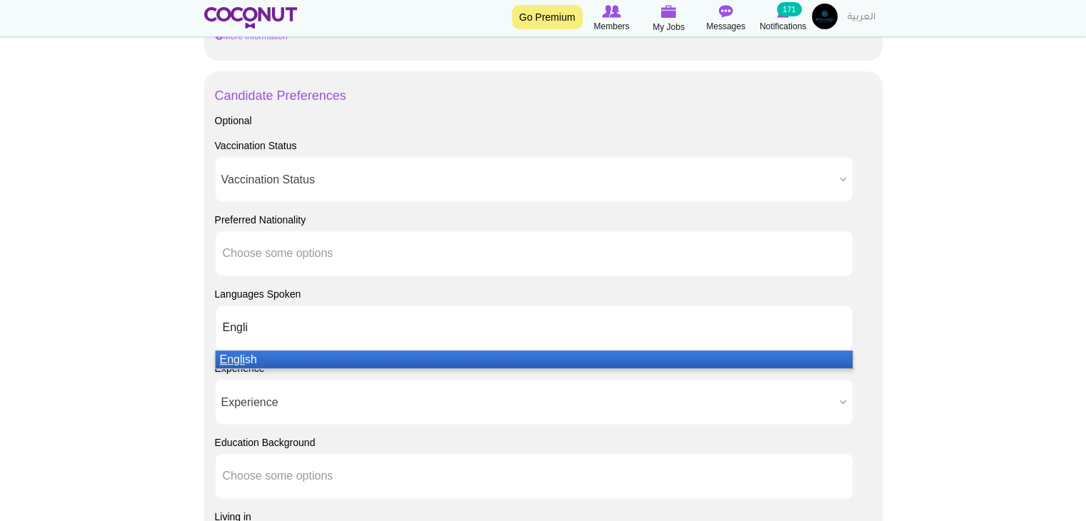
type input "Engli"
click at [298, 353] on li "Engli sh" at bounding box center [534, 360] width 637 height 18
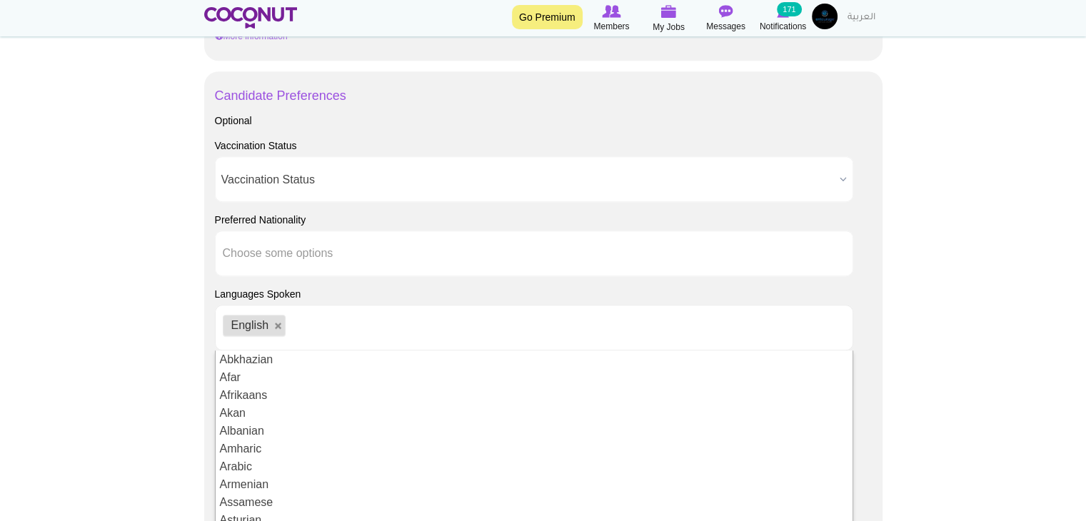
click at [209, 341] on div "Candidate Preferences Optional Vaccination Status Vaccination Status Required N…" at bounding box center [543, 402] width 678 height 662
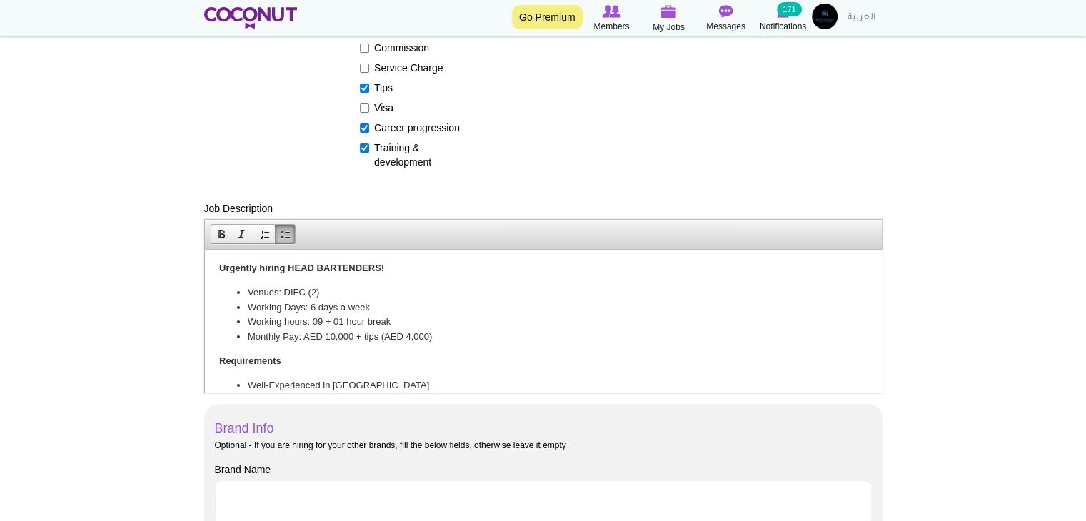
scroll to position [0, 0]
click at [288, 266] on strong "Urgently hiring HEAD BARTENDERS!" at bounding box center [300, 270] width 165 height 11
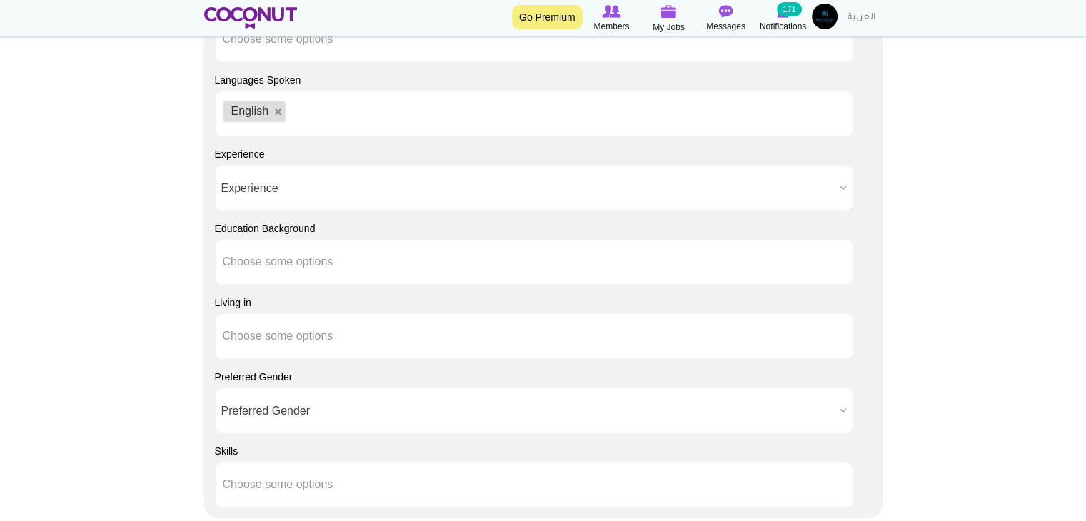
scroll to position [1285, 0]
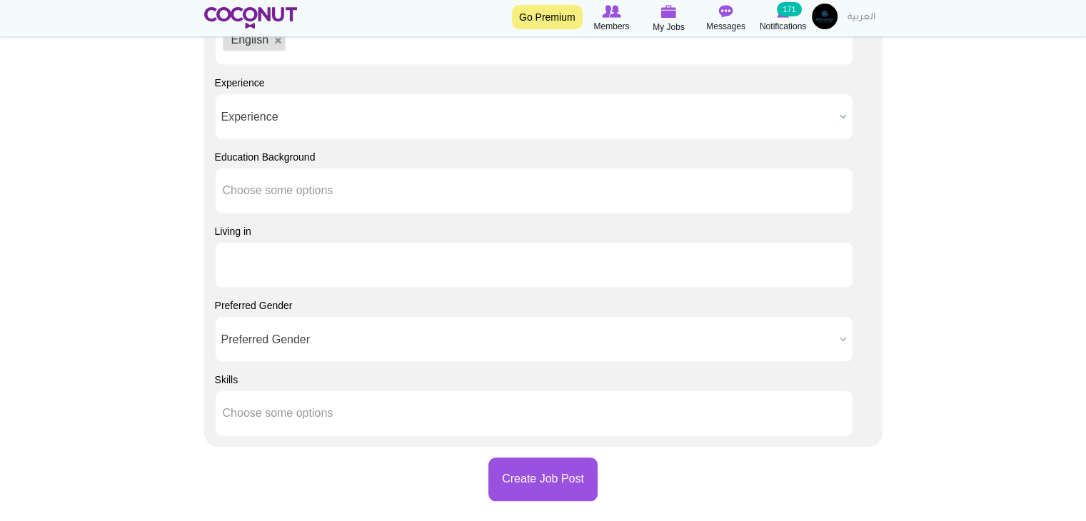
click at [283, 276] on li at bounding box center [287, 265] width 129 height 30
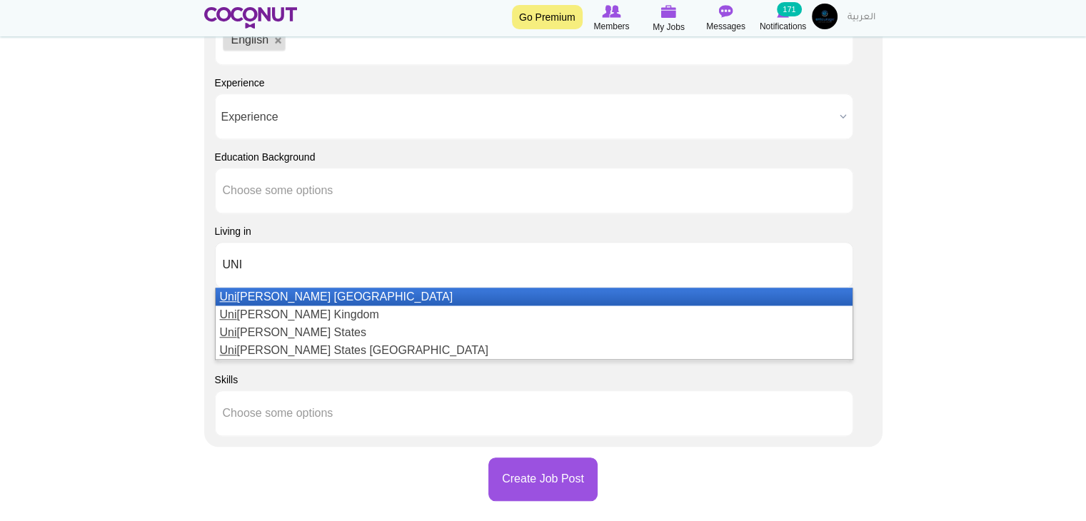
type input "UNI"
click at [287, 296] on li "Uni ted Arab Emirates" at bounding box center [534, 297] width 637 height 18
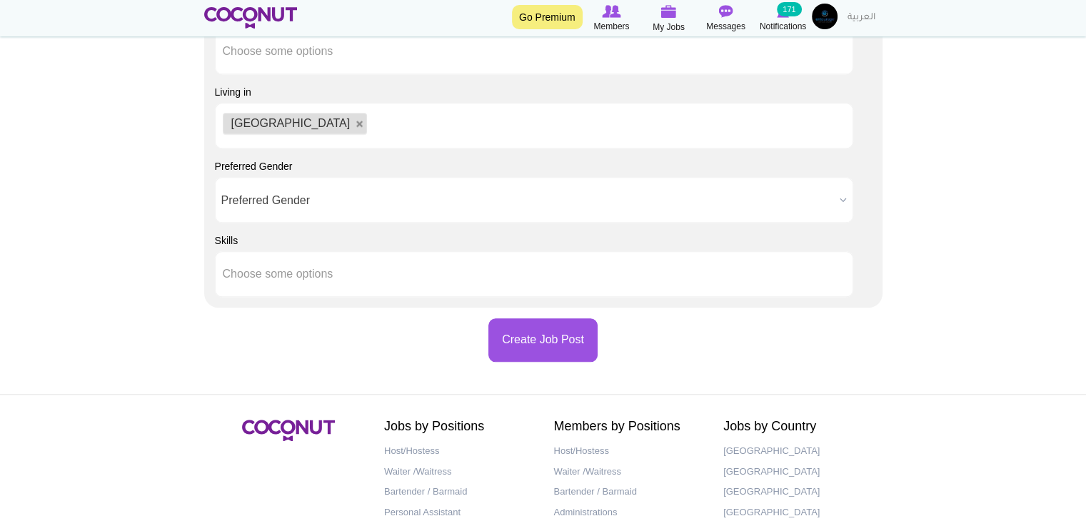
scroll to position [1428, 0]
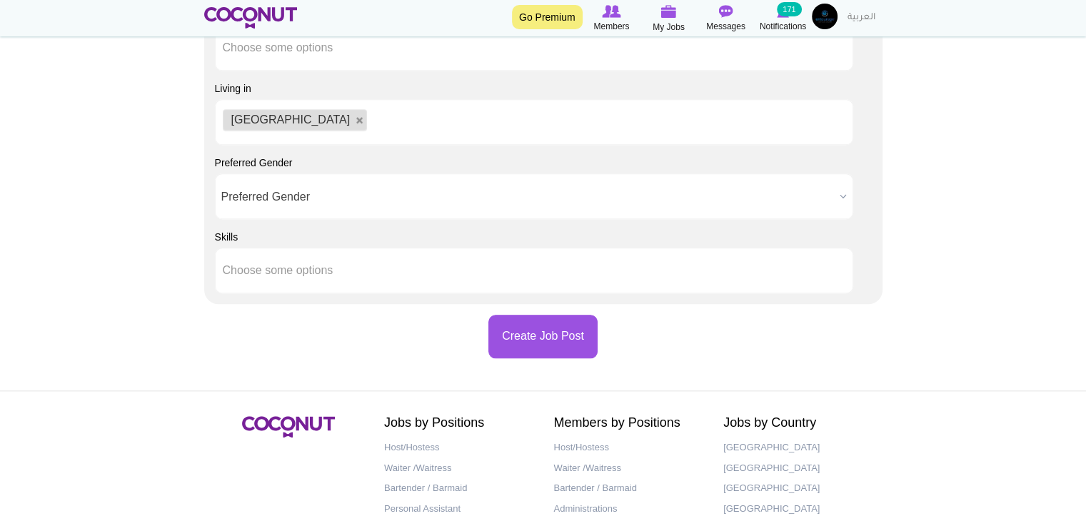
click at [354, 202] on span "Preferred Gender" at bounding box center [527, 197] width 613 height 46
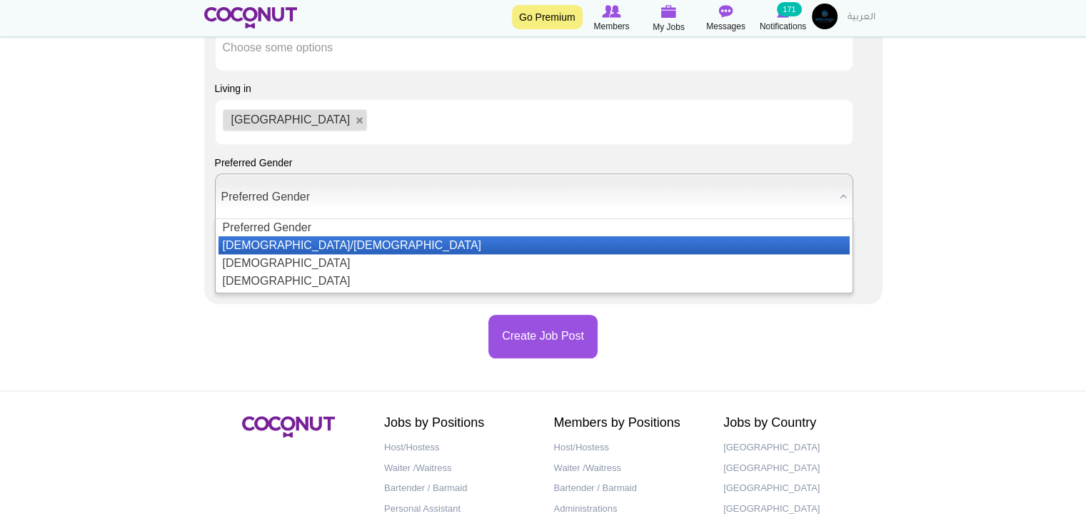
click at [345, 243] on li "[DEMOGRAPHIC_DATA]/[DEMOGRAPHIC_DATA]" at bounding box center [533, 245] width 631 height 18
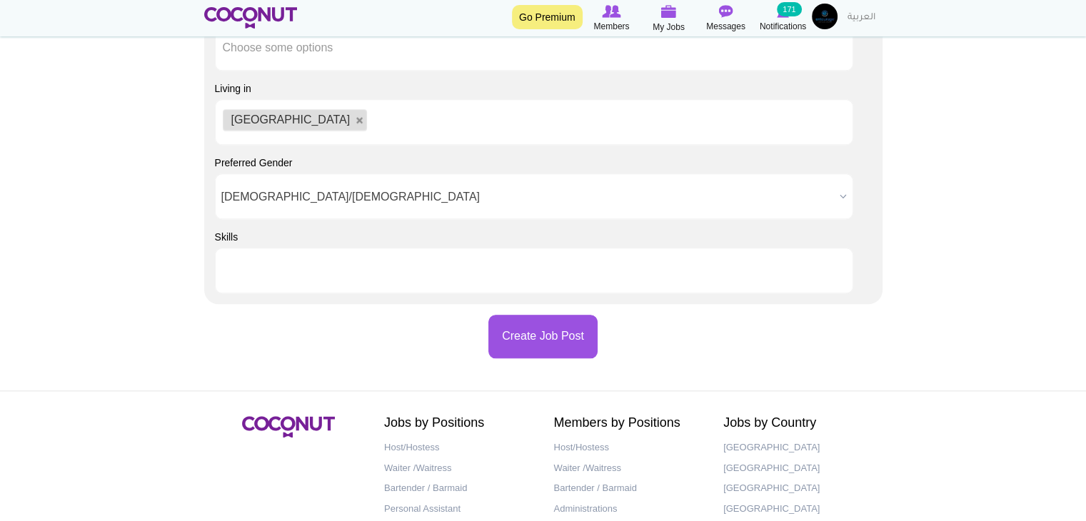
click at [333, 272] on input "text" at bounding box center [287, 270] width 129 height 13
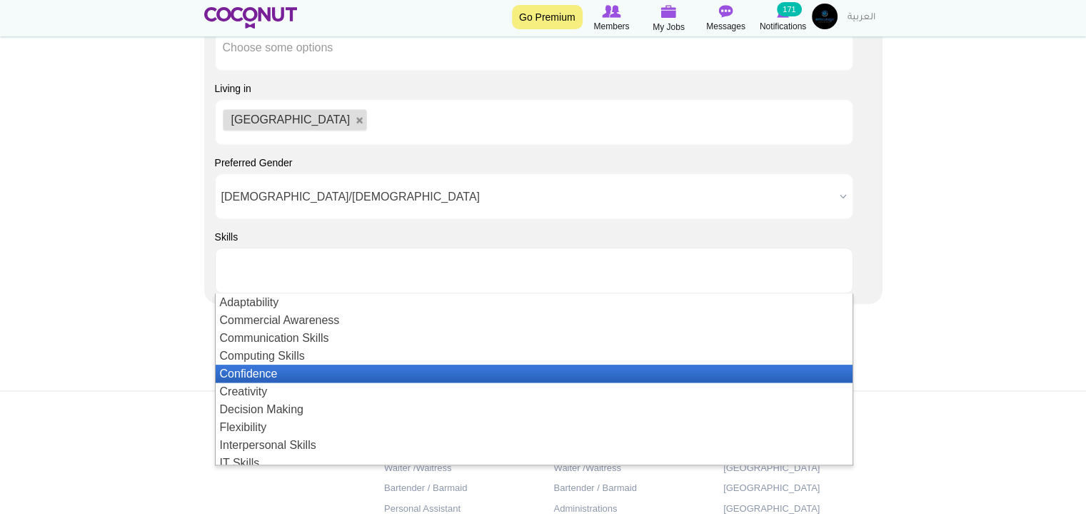
click at [329, 380] on li "Confidence" at bounding box center [534, 374] width 637 height 18
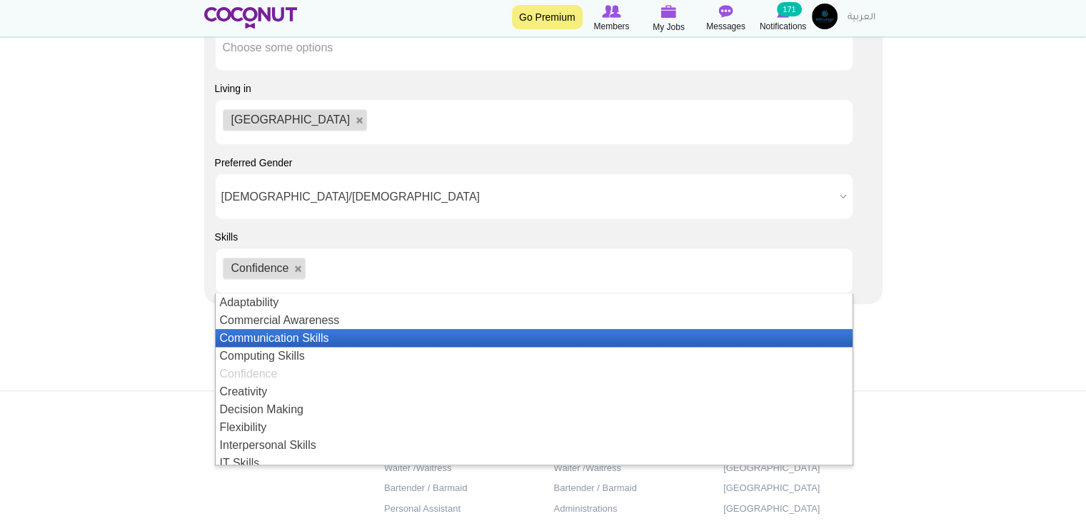
click at [326, 338] on li "Communication Skills" at bounding box center [534, 338] width 637 height 18
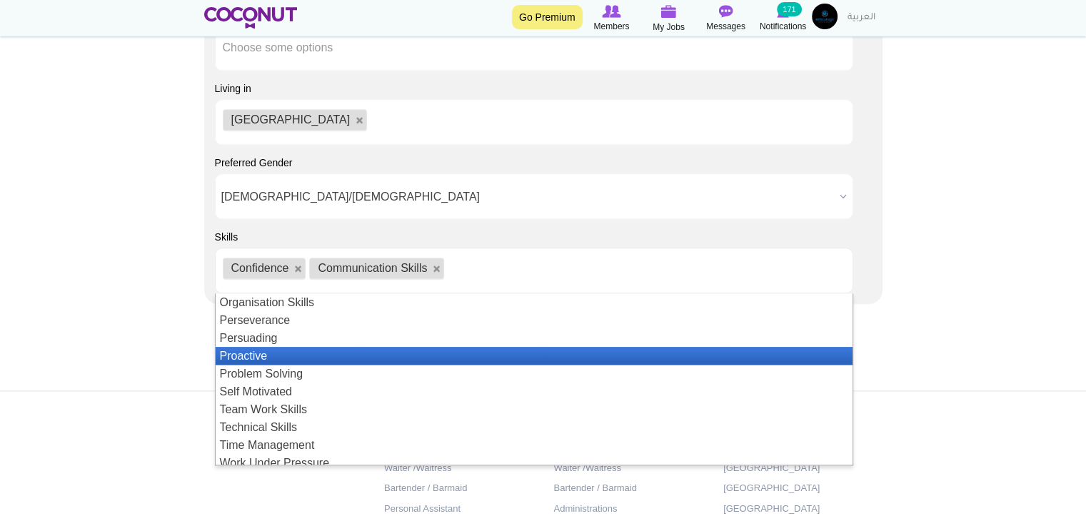
scroll to position [311, 0]
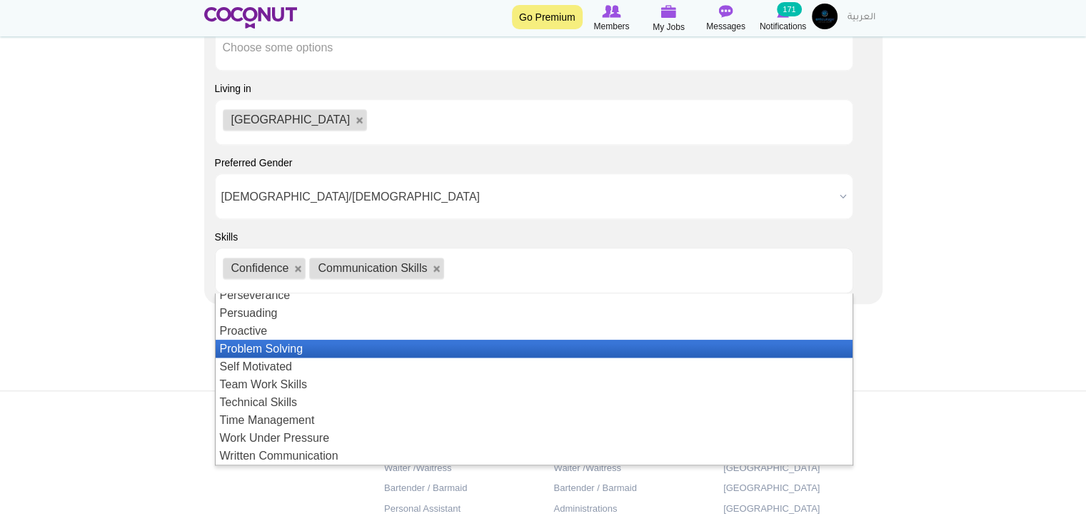
click at [328, 353] on li "Problem Solving" at bounding box center [534, 349] width 637 height 18
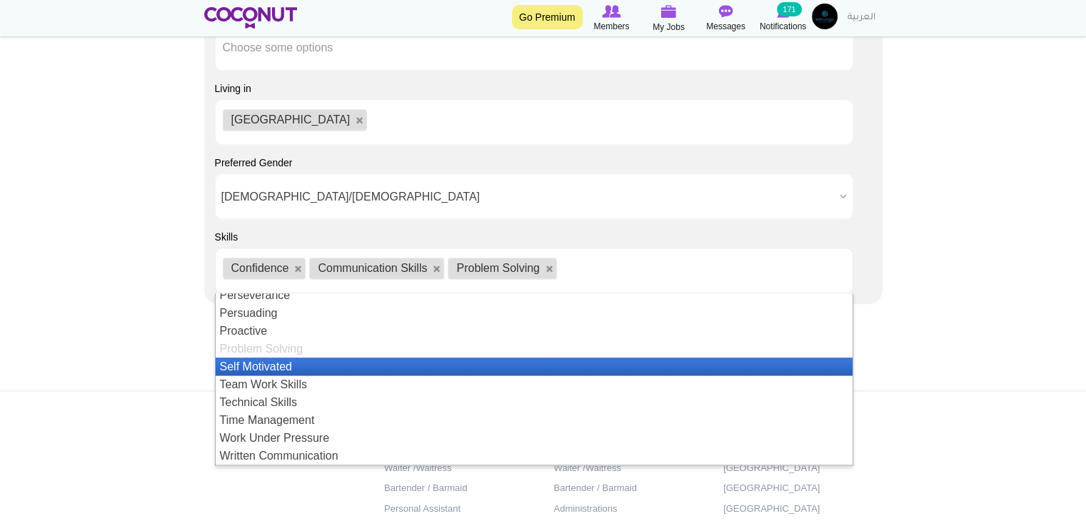
click at [328, 358] on li "Self Motivated" at bounding box center [534, 367] width 637 height 18
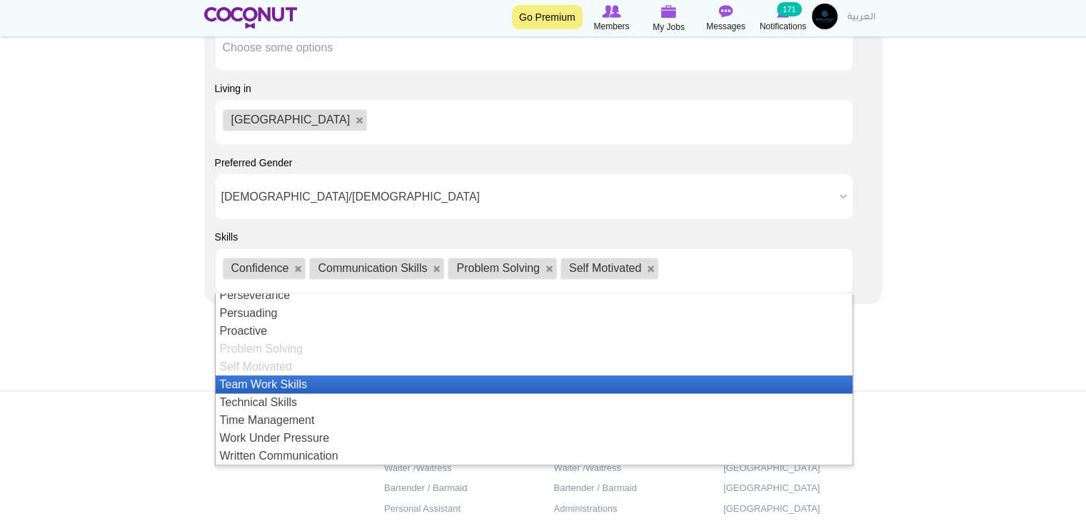
click at [326, 386] on li "Team Work Skills" at bounding box center [534, 385] width 637 height 18
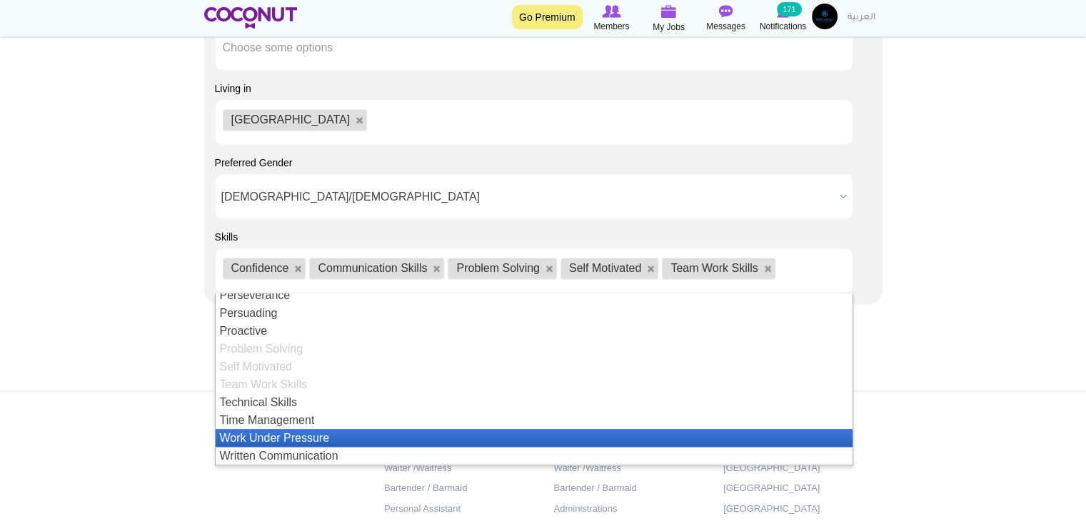
click at [318, 438] on li "Work Under Pressure" at bounding box center [534, 438] width 637 height 18
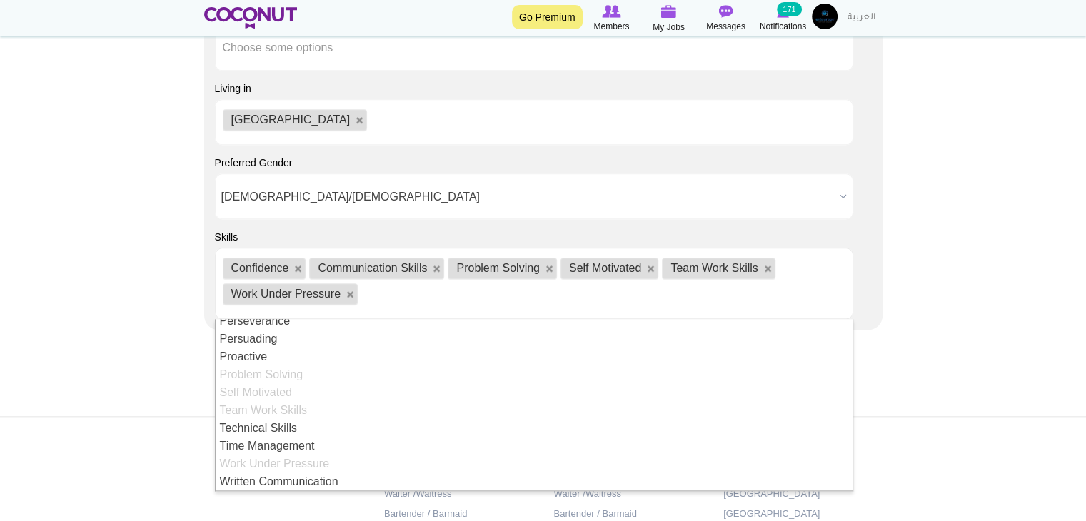
scroll to position [0, 0]
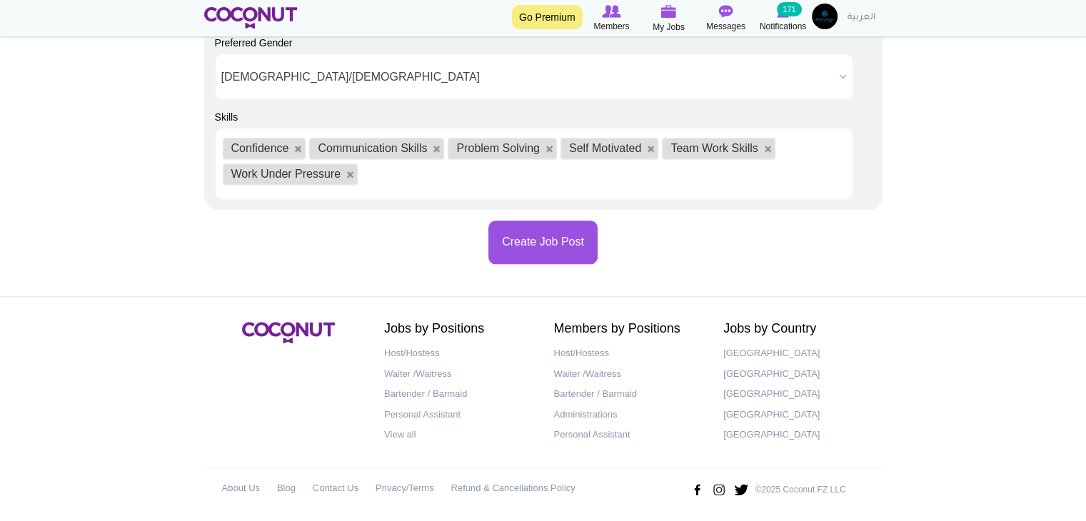
scroll to position [1551, 0]
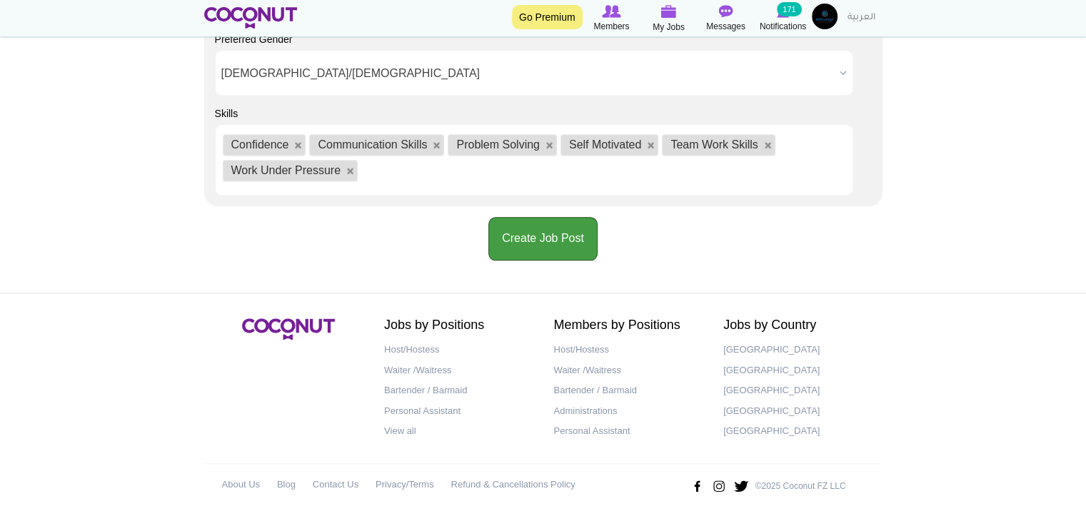
drag, startPoint x: 542, startPoint y: 258, endPoint x: 532, endPoint y: 396, distance: 138.9
click at [542, 258] on button "Create Job Post" at bounding box center [542, 239] width 109 height 44
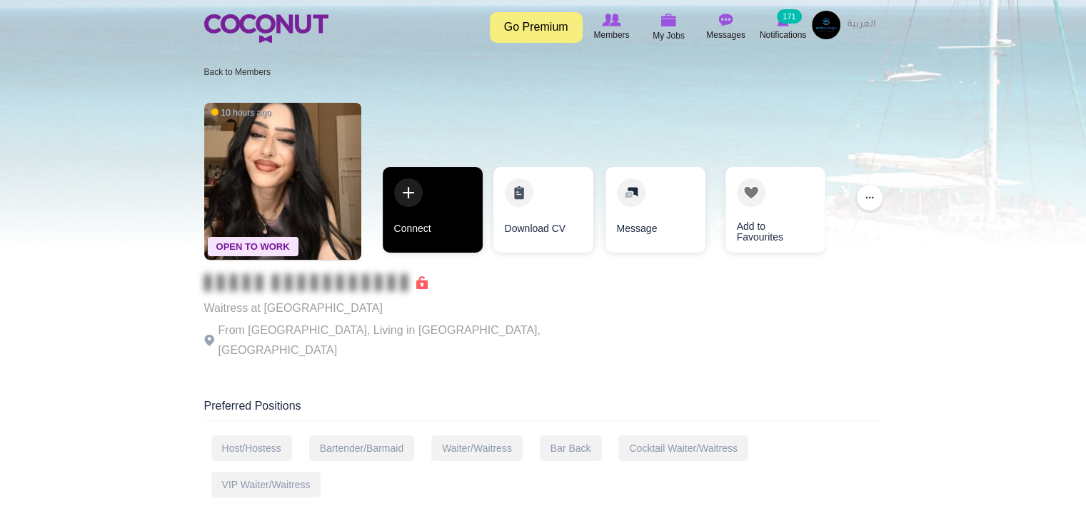
click at [453, 239] on link "Connect" at bounding box center [433, 210] width 100 height 86
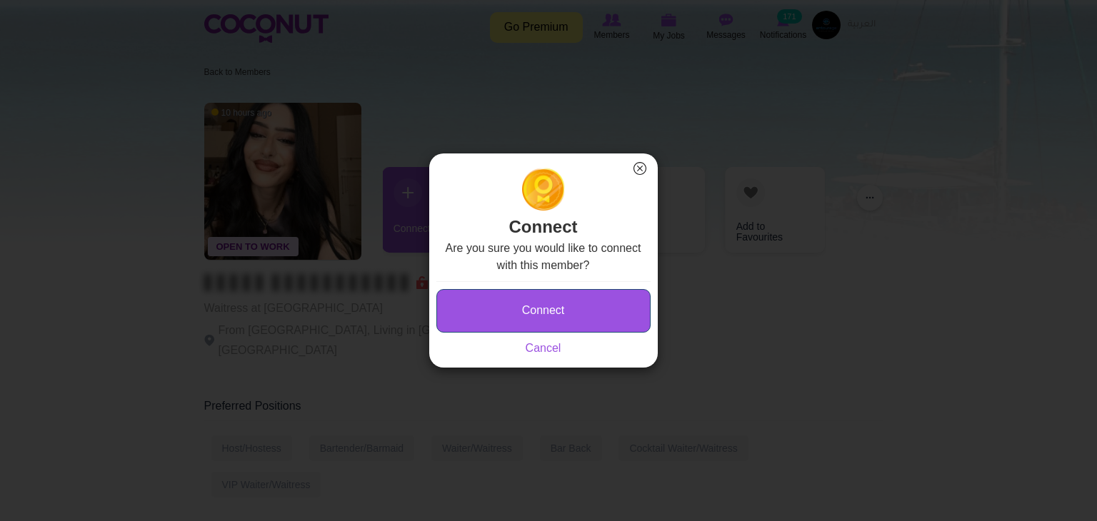
click at [477, 319] on button "Connect" at bounding box center [543, 311] width 214 height 44
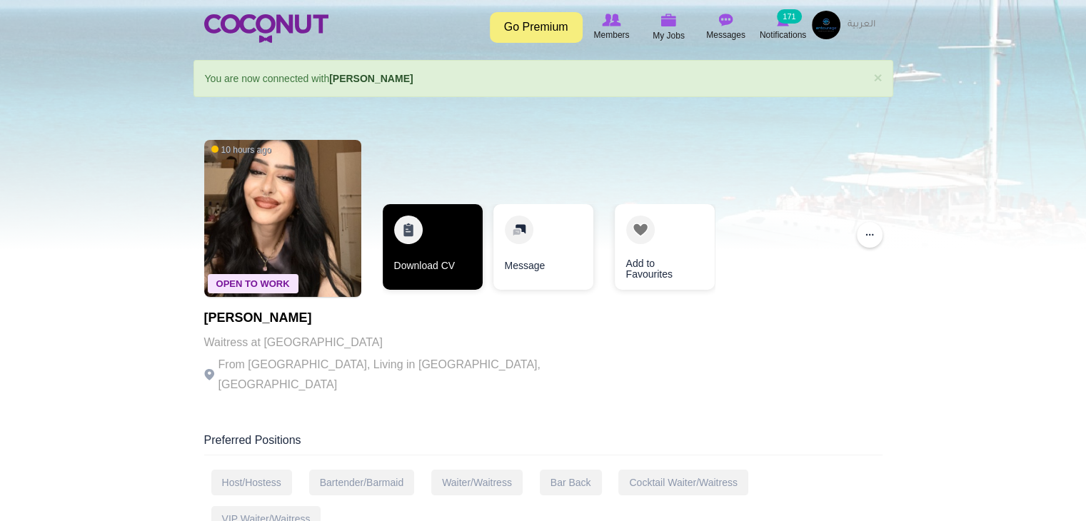
click at [471, 247] on link "Download CV" at bounding box center [433, 247] width 100 height 86
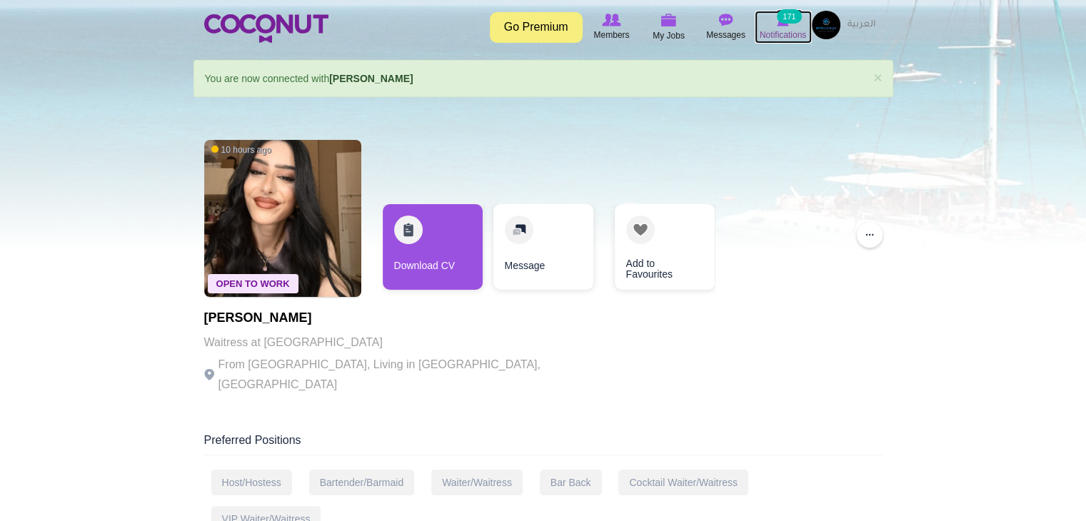
click at [783, 18] on small "171" at bounding box center [789, 16] width 24 height 14
click at [673, 31] on span "My Jobs" at bounding box center [669, 36] width 32 height 14
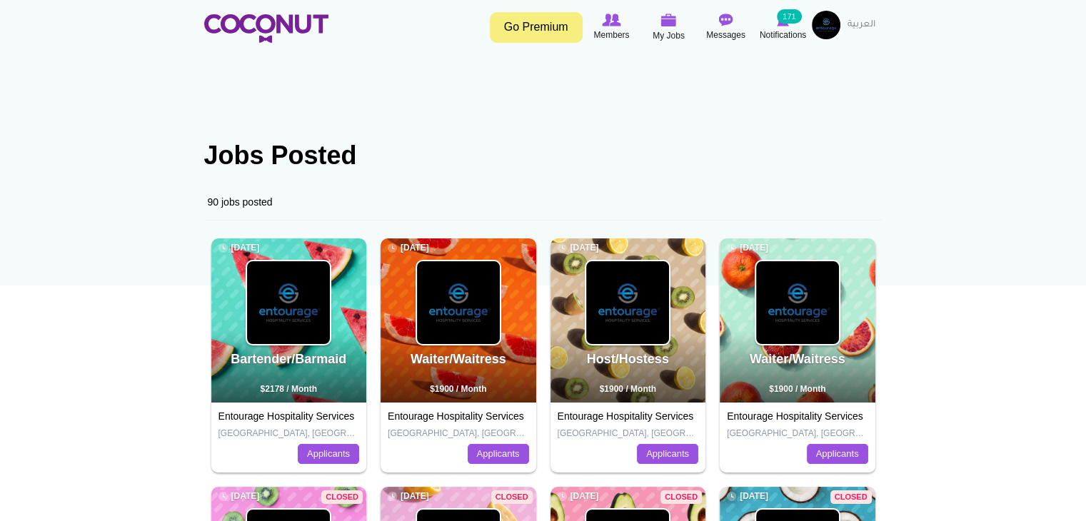
click at [332, 323] on div "Bartender/Barmaid [DATE] $2178 / Month" at bounding box center [289, 320] width 156 height 164
click at [313, 325] on img at bounding box center [288, 302] width 83 height 83
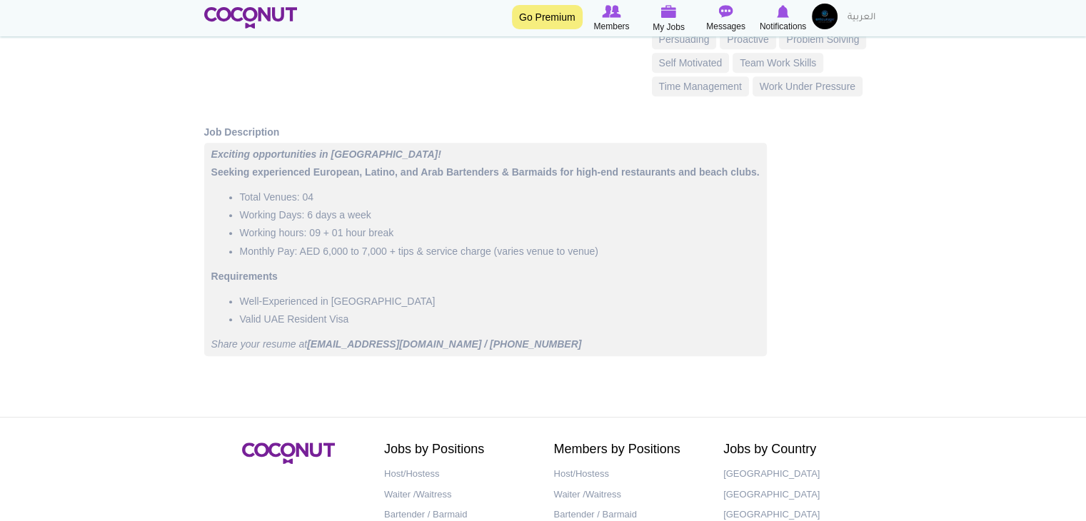
scroll to position [714, 0]
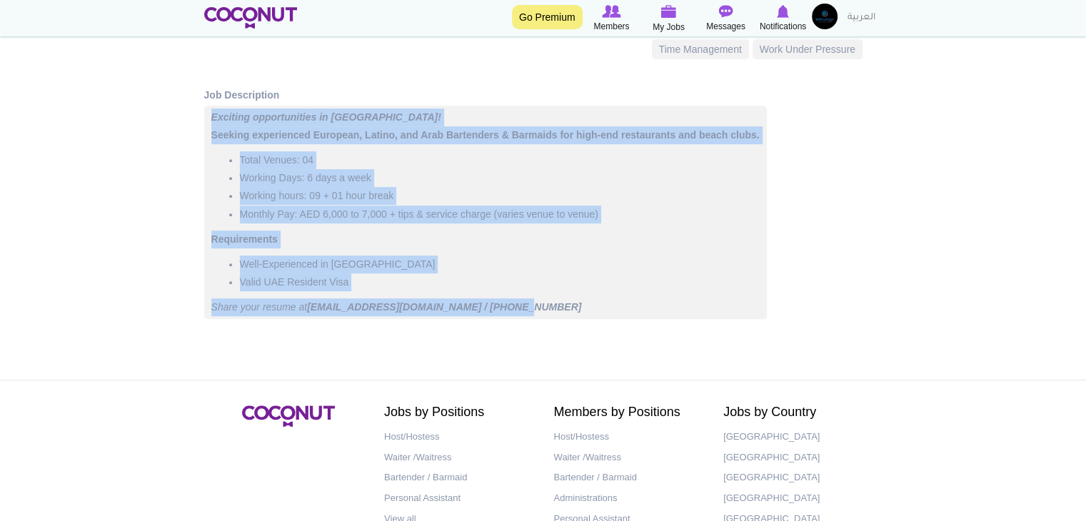
drag, startPoint x: 211, startPoint y: 112, endPoint x: 539, endPoint y: 286, distance: 371.1
click at [562, 312] on div "Exciting opportunities in [GEOGRAPHIC_DATA]! Seeking experienced [DEMOGRAPHIC_D…" at bounding box center [485, 213] width 563 height 214
copy div "Exciting opportunities in [GEOGRAPHIC_DATA]! Seeking experienced [DEMOGRAPHIC_D…"
click at [368, 192] on li "Working hours: 09 + 01 hour break" at bounding box center [500, 196] width 520 height 18
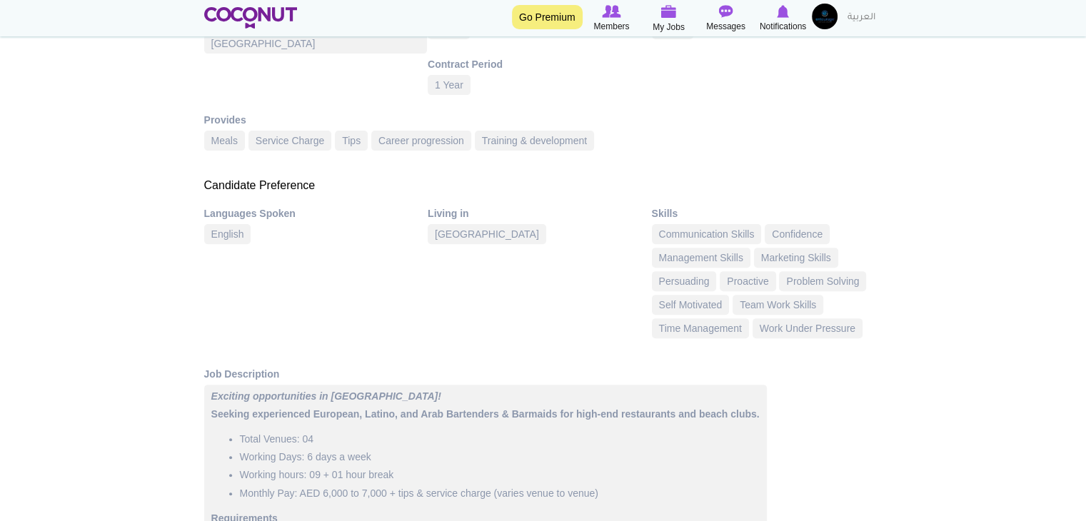
scroll to position [428, 0]
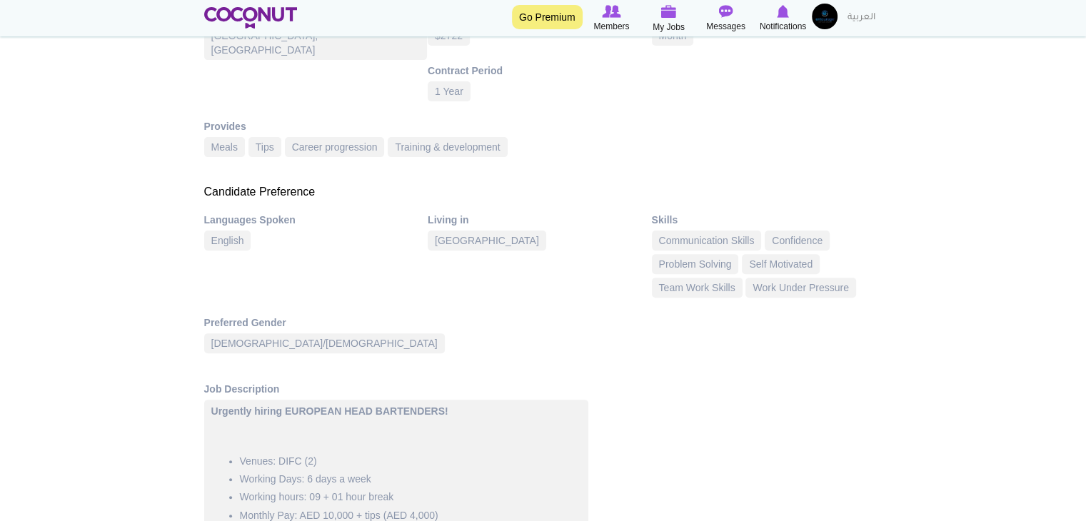
scroll to position [714, 0]
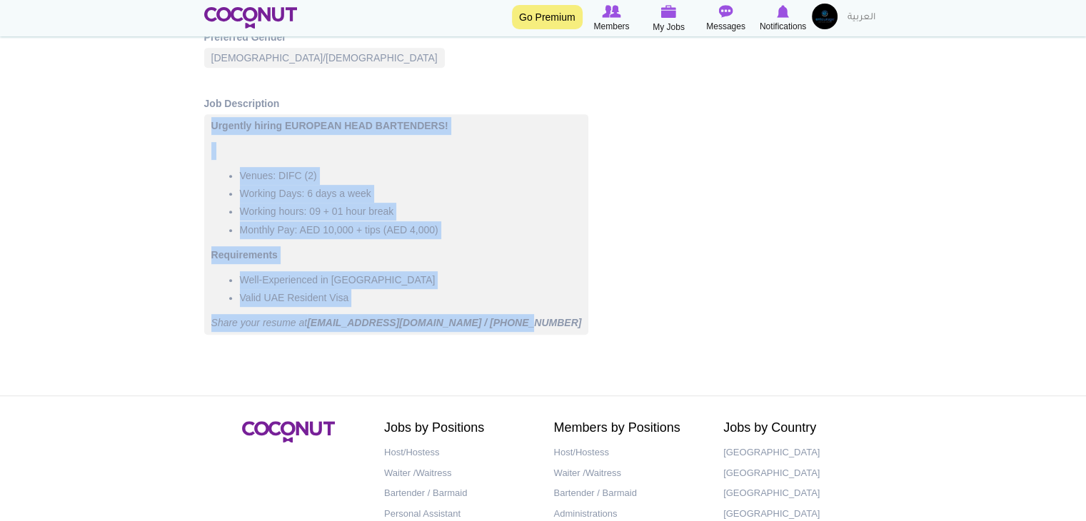
drag, startPoint x: 510, startPoint y: 321, endPoint x: 195, endPoint y: 142, distance: 362.6
copy div "Urgently hiring EUROPEAN HEAD BARTENDERS! Venues: DIFC (2) Working Days: 6 days…"
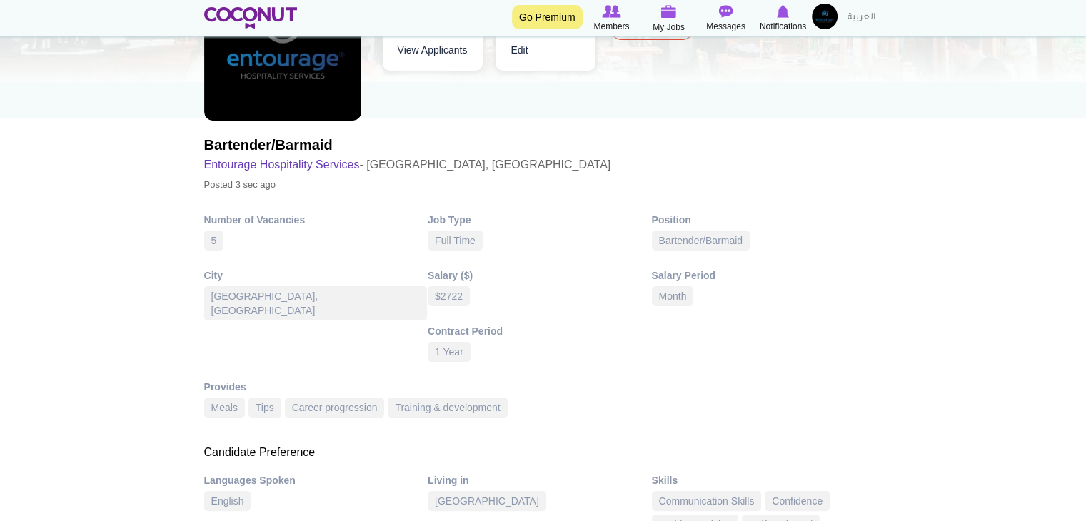
scroll to position [143, 0]
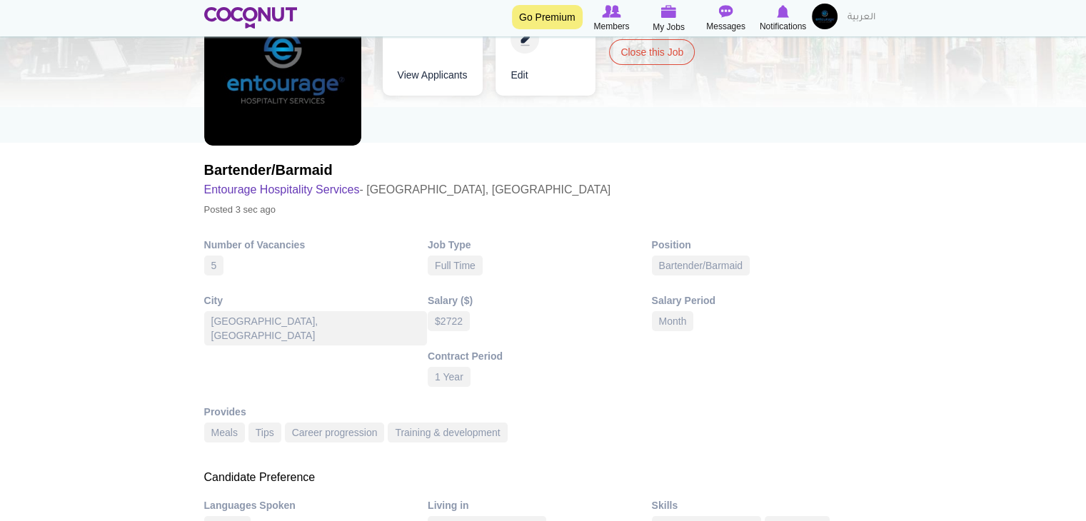
click at [520, 45] on link "Edit" at bounding box center [545, 53] width 100 height 86
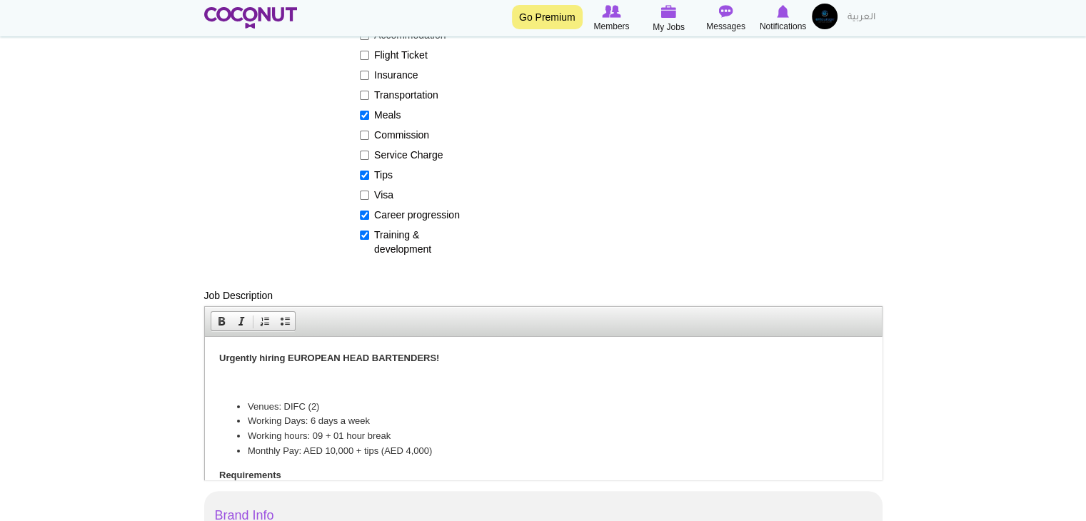
scroll to position [357, 0]
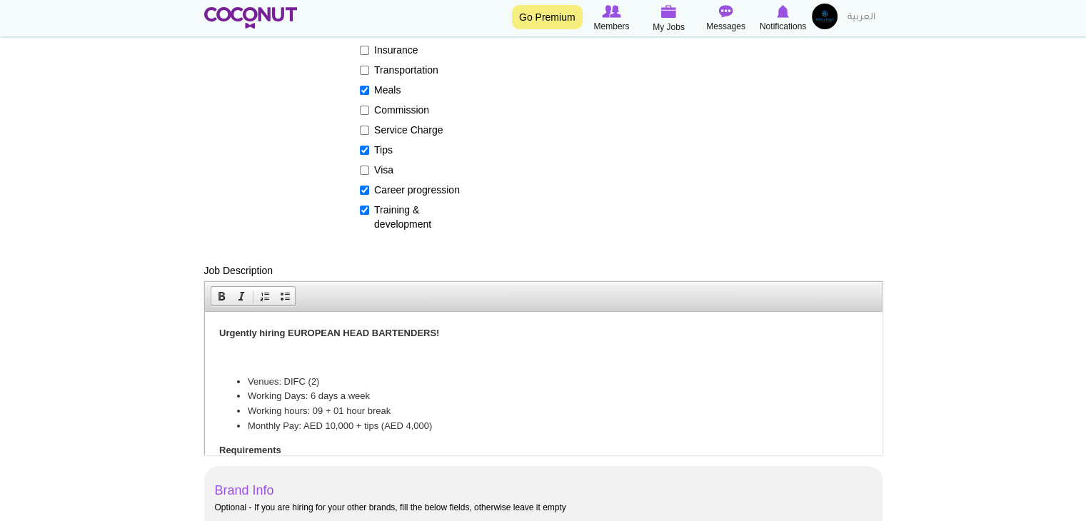
click at [314, 363] on p at bounding box center [542, 358] width 648 height 15
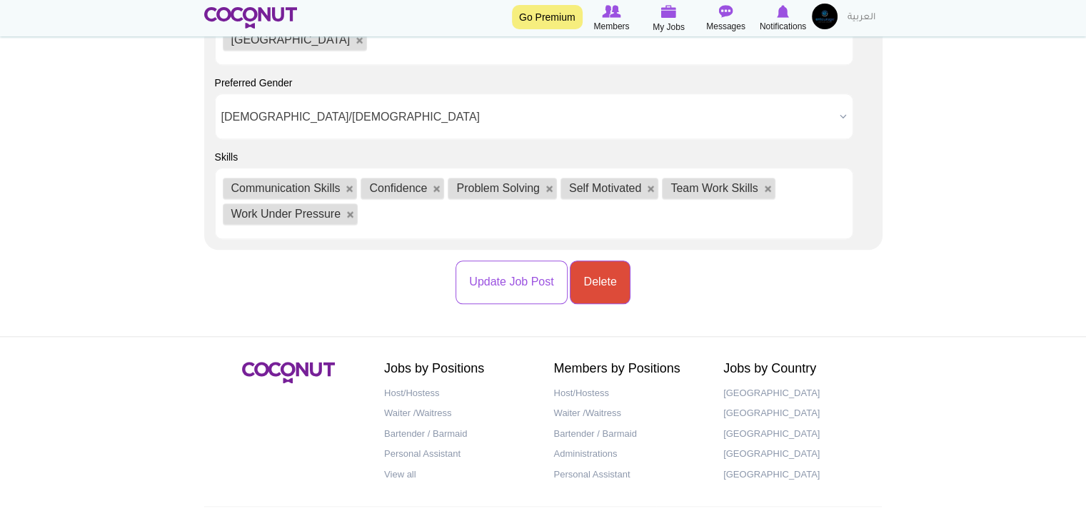
scroll to position [1542, 0]
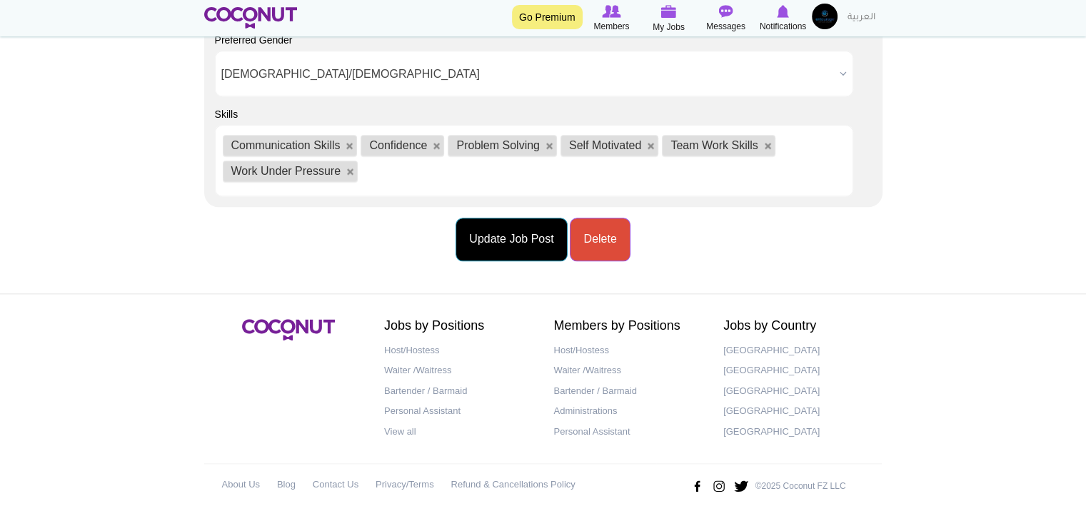
click at [506, 245] on button "Update Job Post" at bounding box center [511, 240] width 111 height 44
